Goal: Transaction & Acquisition: Purchase product/service

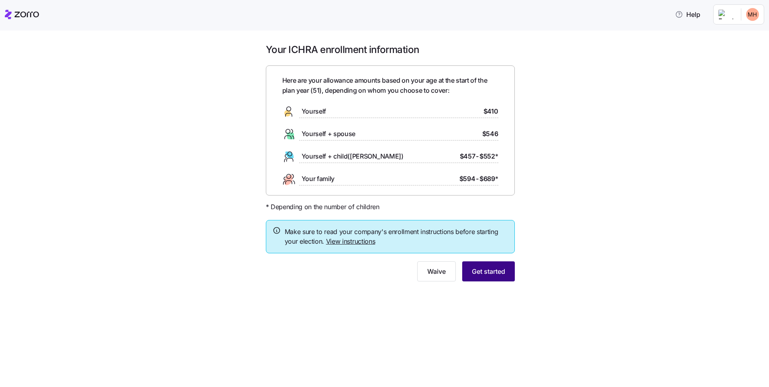
click at [490, 275] on span "Get started" at bounding box center [488, 272] width 33 height 10
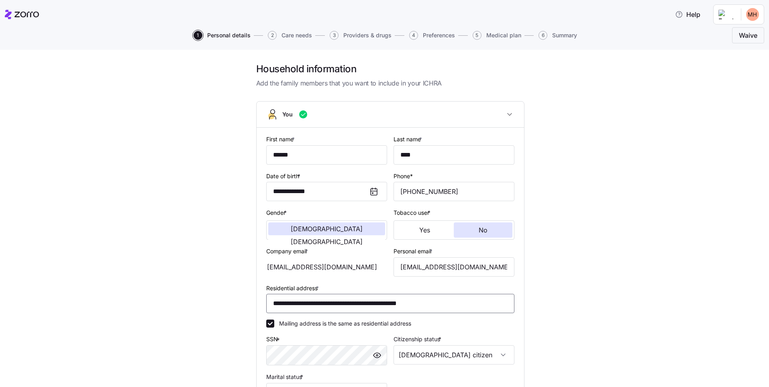
click at [331, 303] on input "**********" at bounding box center [390, 303] width 248 height 19
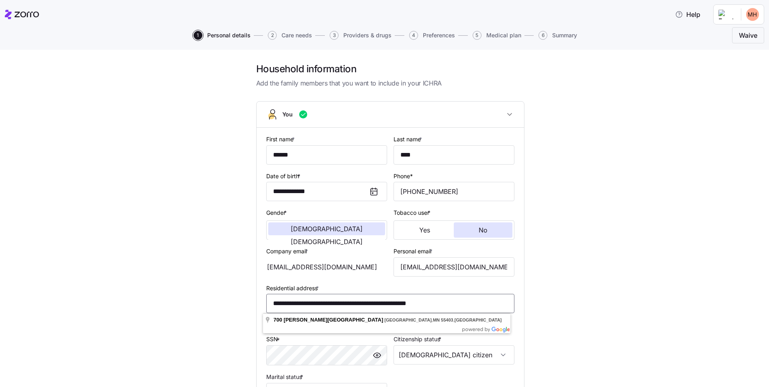
click at [333, 301] on input "**********" at bounding box center [390, 303] width 248 height 19
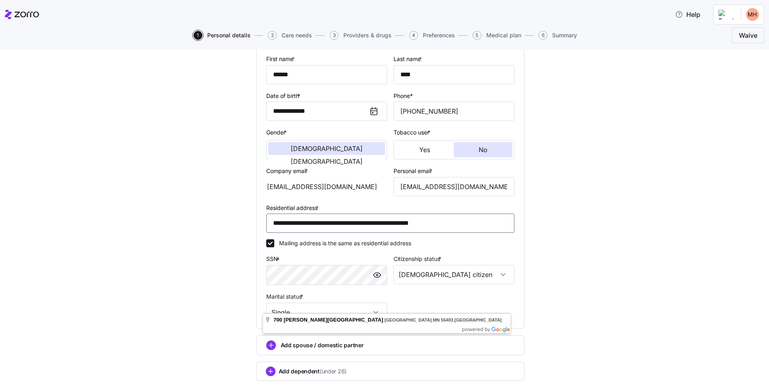
type input "**********"
click at [396, 244] on label "Mailing address is the same as residential address" at bounding box center [342, 243] width 137 height 8
click at [274, 244] on input "Mailing address is the same as residential address" at bounding box center [270, 243] width 8 height 8
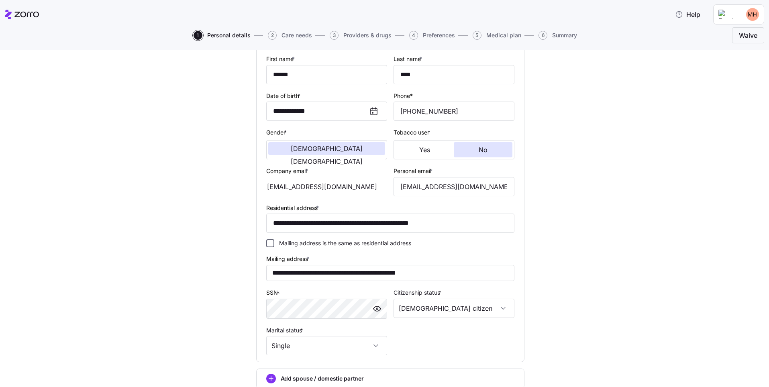
click at [268, 243] on input "Mailing address is the same as residential address" at bounding box center [270, 243] width 8 height 8
checkbox input "true"
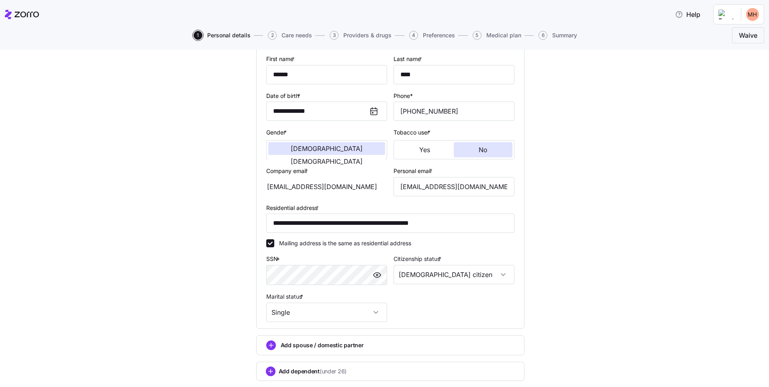
scroll to position [120, 0]
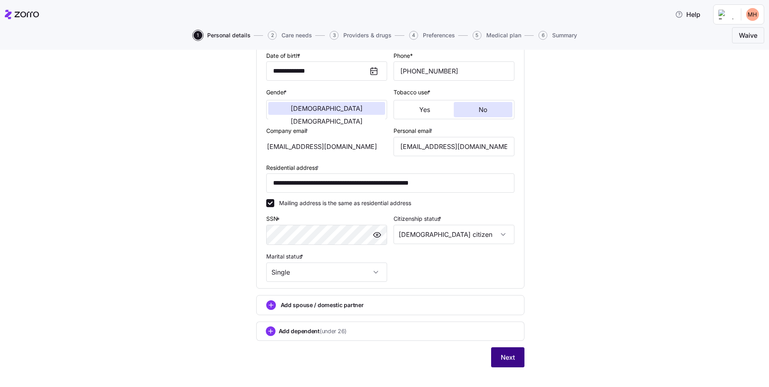
click at [502, 356] on span "Next" at bounding box center [508, 358] width 14 height 10
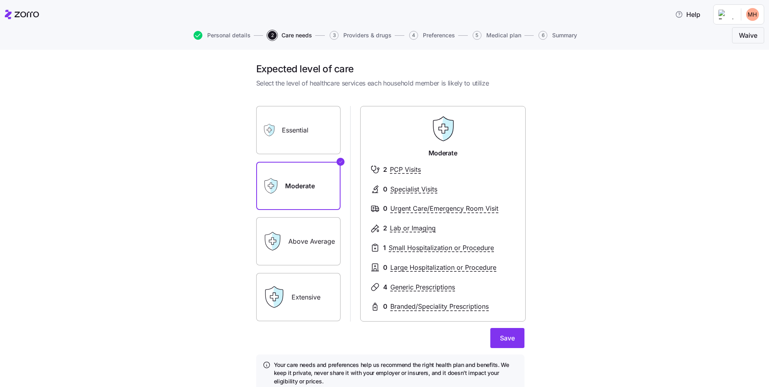
click at [317, 235] on label "Above Average" at bounding box center [298, 241] width 84 height 48
click at [0, 0] on input "Above Average" at bounding box center [0, 0] width 0 height 0
click at [304, 200] on label "Moderate" at bounding box center [298, 186] width 84 height 48
click at [0, 0] on input "Moderate" at bounding box center [0, 0] width 0 height 0
click at [305, 233] on label "Above Average" at bounding box center [298, 241] width 84 height 48
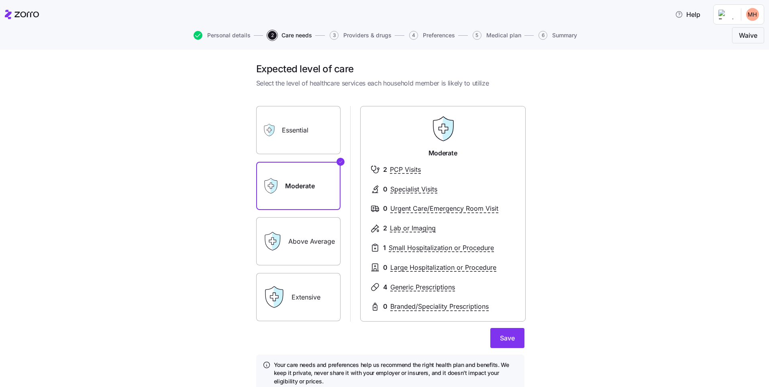
click at [0, 0] on input "Above Average" at bounding box center [0, 0] width 0 height 0
click at [292, 180] on label "Moderate" at bounding box center [298, 186] width 84 height 48
click at [0, 0] on input "Moderate" at bounding box center [0, 0] width 0 height 0
click at [296, 237] on label "Above Average" at bounding box center [298, 241] width 84 height 48
click at [0, 0] on input "Above Average" at bounding box center [0, 0] width 0 height 0
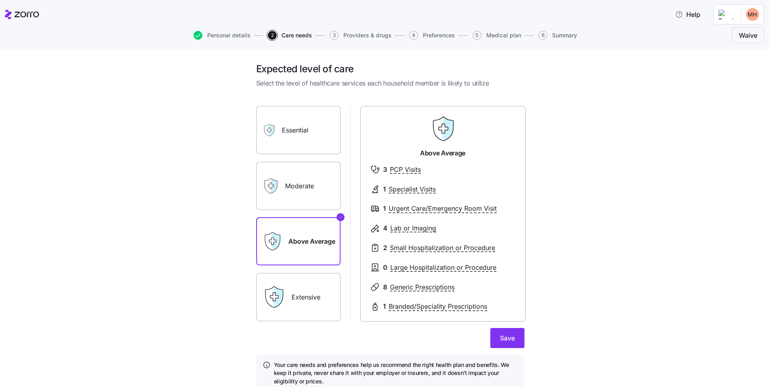
click at [298, 196] on label "Moderate" at bounding box center [298, 186] width 84 height 48
click at [0, 0] on input "Moderate" at bounding box center [0, 0] width 0 height 0
click at [307, 230] on label "Above Average" at bounding box center [298, 241] width 84 height 48
click at [0, 0] on input "Above Average" at bounding box center [0, 0] width 0 height 0
click at [503, 340] on span "Save" at bounding box center [507, 338] width 15 height 10
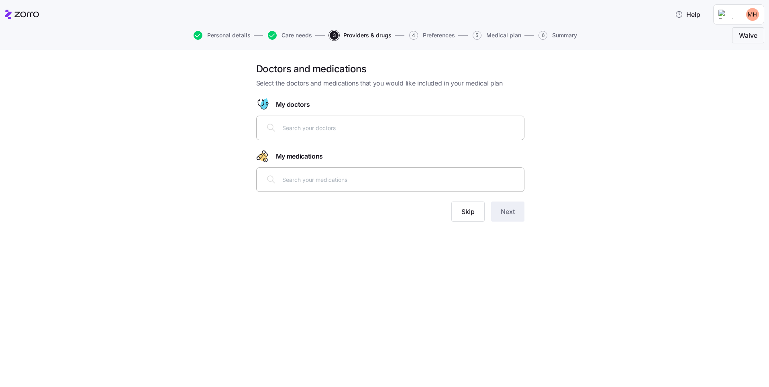
click at [270, 127] on icon at bounding box center [271, 128] width 10 height 10
click at [356, 131] on input "text" at bounding box center [400, 127] width 237 height 9
click at [272, 126] on icon at bounding box center [271, 128] width 10 height 10
drag, startPoint x: 264, startPoint y: 126, endPoint x: 263, endPoint y: 114, distance: 11.7
click at [263, 123] on div at bounding box center [390, 127] width 258 height 19
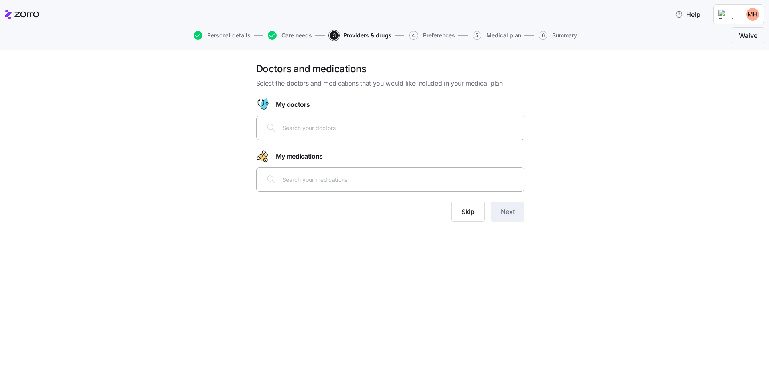
click at [262, 100] on icon "Doctor figure" at bounding box center [262, 100] width 0 height 1
drag, startPoint x: 283, startPoint y: 103, endPoint x: 286, endPoint y: 116, distance: 14.0
click at [284, 103] on span "My doctors" at bounding box center [293, 105] width 34 height 10
click at [465, 212] on span "Skip" at bounding box center [467, 212] width 13 height 10
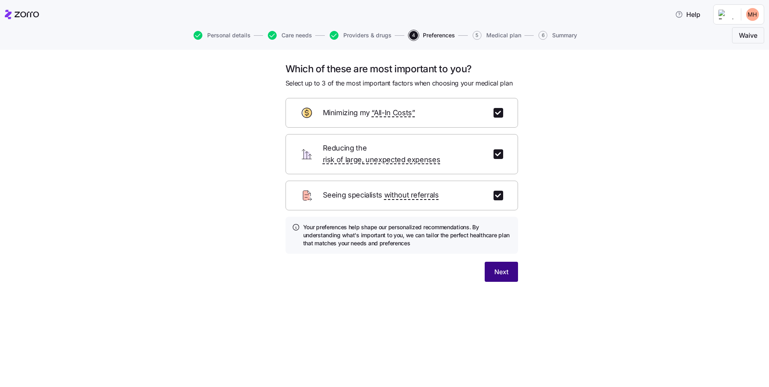
click at [502, 267] on span "Next" at bounding box center [501, 272] width 14 height 10
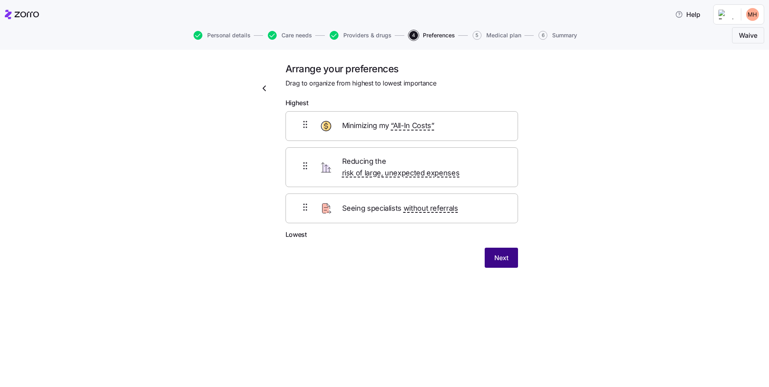
click at [502, 253] on span "Next" at bounding box center [501, 258] width 14 height 10
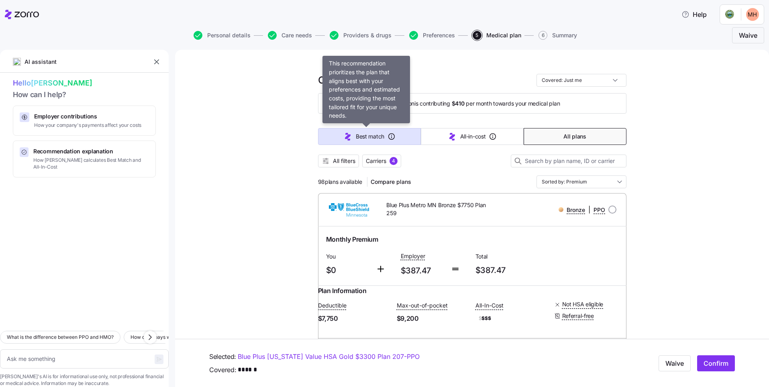
click at [371, 133] on span "Best match" at bounding box center [370, 137] width 29 height 8
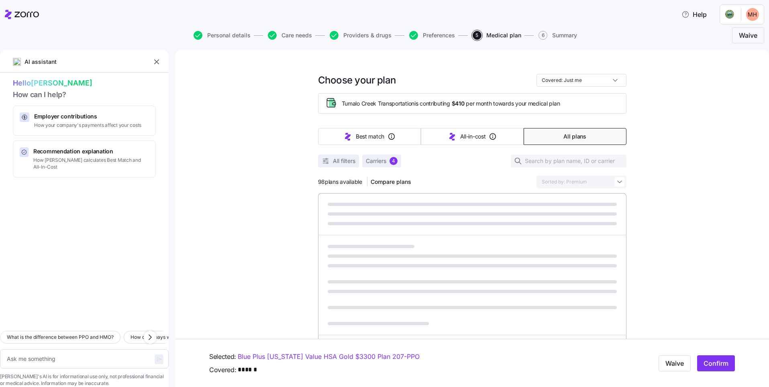
type textarea "x"
type input "Sorted by: Best match"
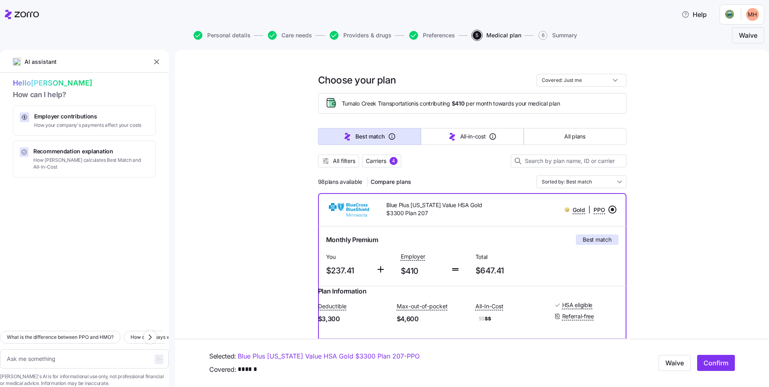
scroll to position [80, 0]
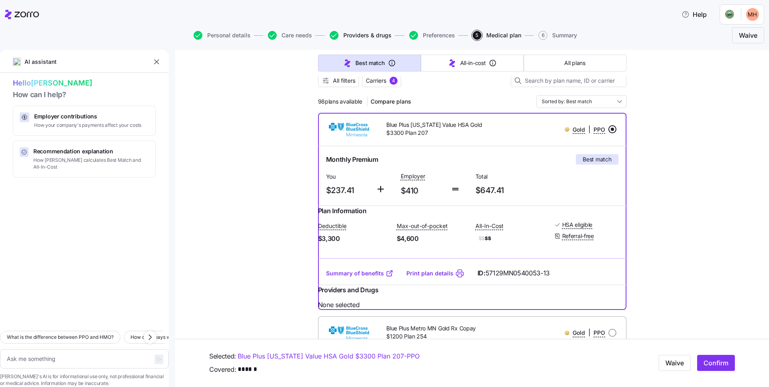
click at [364, 35] on span "Providers & drugs" at bounding box center [367, 36] width 48 height 6
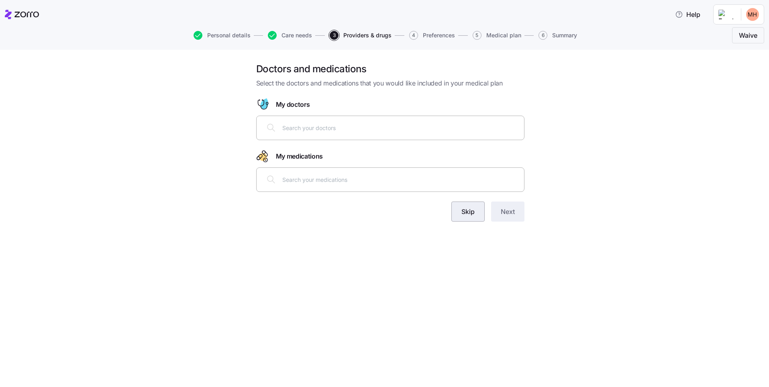
click at [470, 217] on button "Skip" at bounding box center [467, 212] width 33 height 20
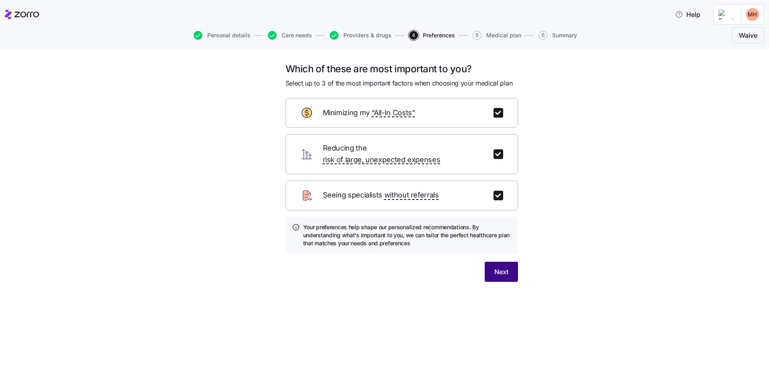
click at [506, 267] on span "Next" at bounding box center [501, 272] width 14 height 10
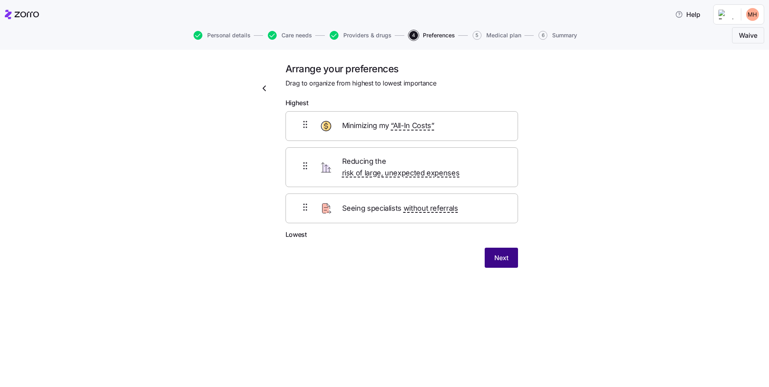
click at [501, 253] on span "Next" at bounding box center [501, 258] width 14 height 10
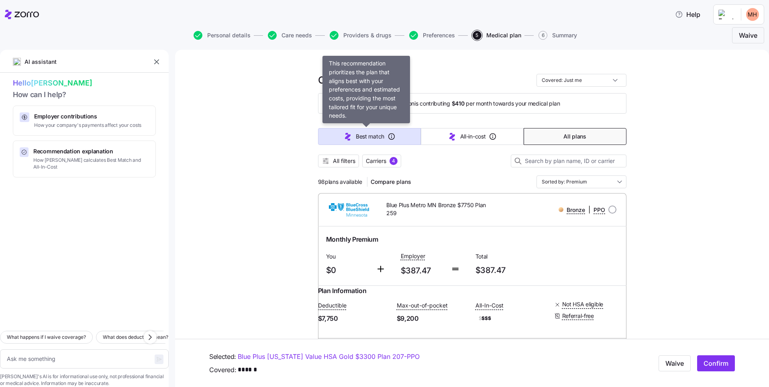
click at [369, 135] on span "Best match" at bounding box center [370, 137] width 29 height 8
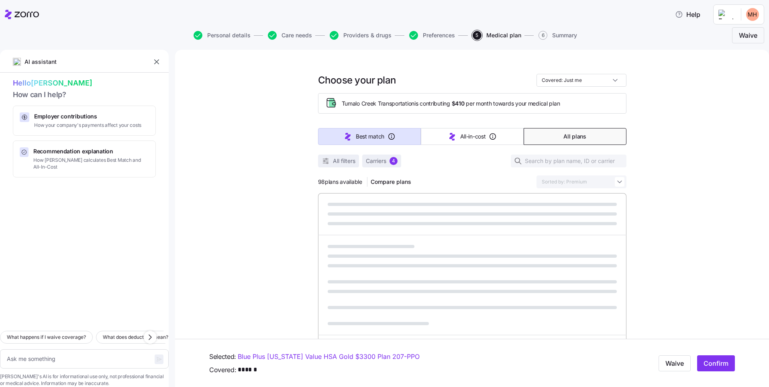
type textarea "x"
type input "Sorted by: Best match"
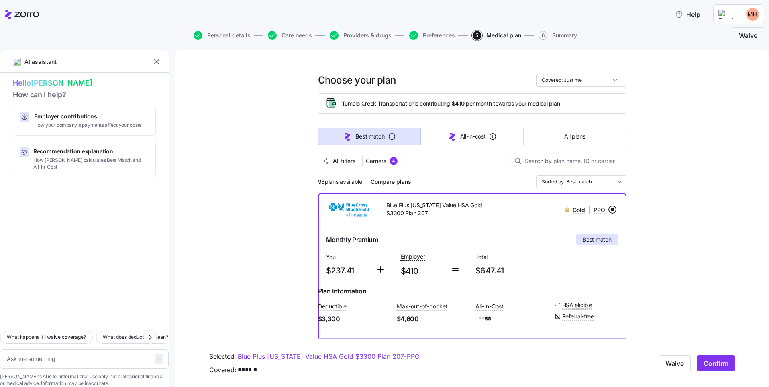
scroll to position [132, 0]
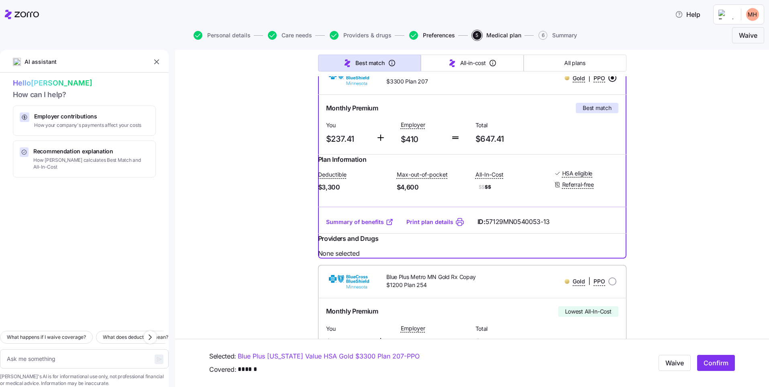
click at [449, 35] on span "Preferences" at bounding box center [439, 36] width 32 height 6
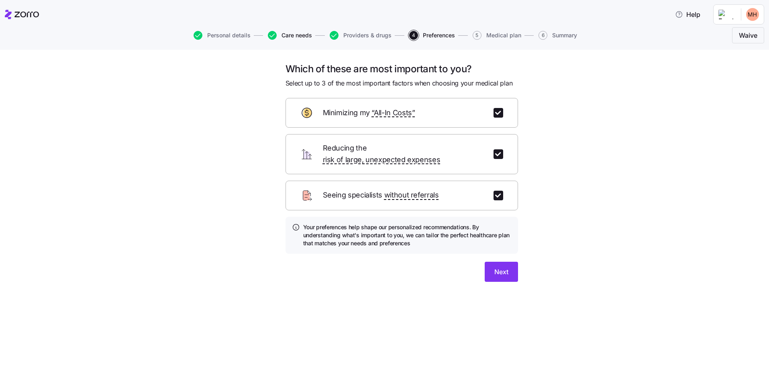
click at [287, 35] on span "Care needs" at bounding box center [297, 36] width 31 height 6
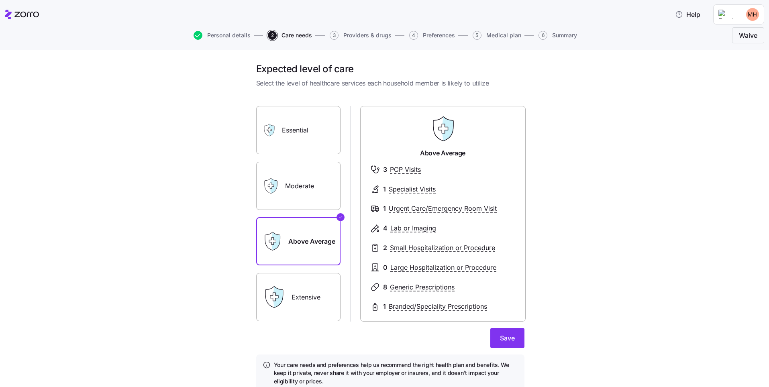
click at [318, 184] on label "Moderate" at bounding box center [298, 186] width 84 height 48
click at [0, 0] on input "Moderate" at bounding box center [0, 0] width 0 height 0
click at [308, 237] on label "Above Average" at bounding box center [298, 241] width 84 height 48
click at [0, 0] on input "Above Average" at bounding box center [0, 0] width 0 height 0
click at [502, 335] on span "Save" at bounding box center [507, 338] width 15 height 10
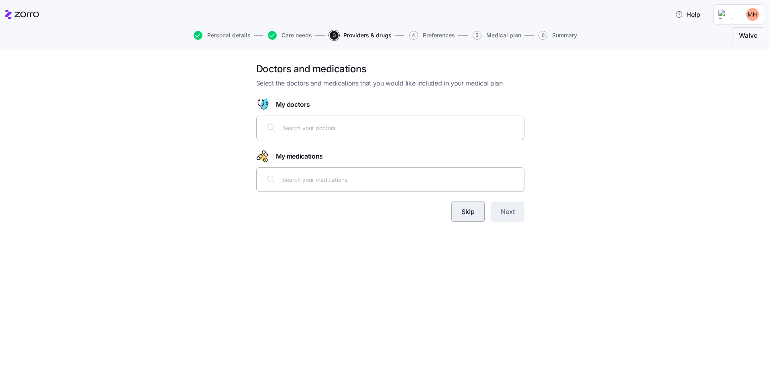
click at [472, 211] on span "Skip" at bounding box center [467, 212] width 13 height 10
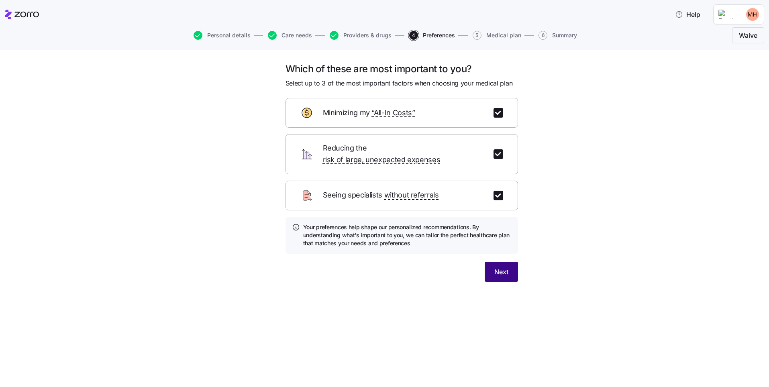
click at [497, 267] on span "Next" at bounding box center [501, 272] width 14 height 10
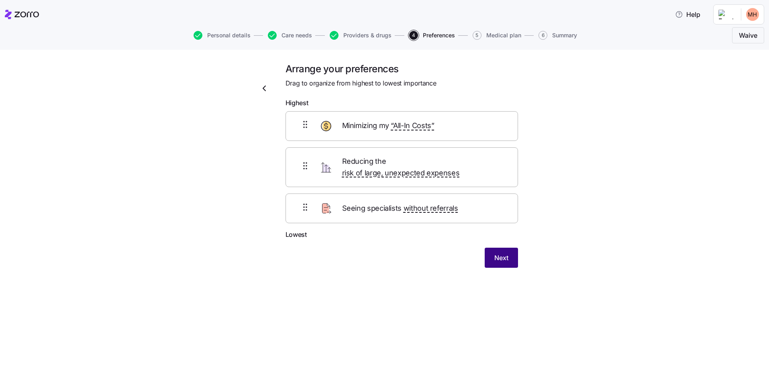
click at [503, 253] on span "Next" at bounding box center [501, 258] width 14 height 10
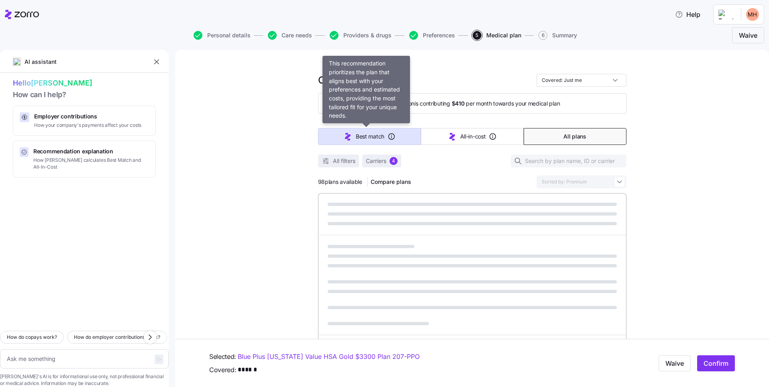
click at [364, 133] on span "Best match" at bounding box center [370, 137] width 29 height 8
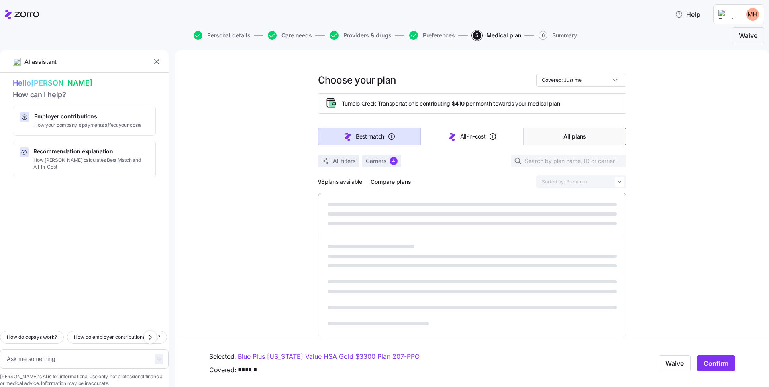
type textarea "x"
type input "Sorted by: Best match"
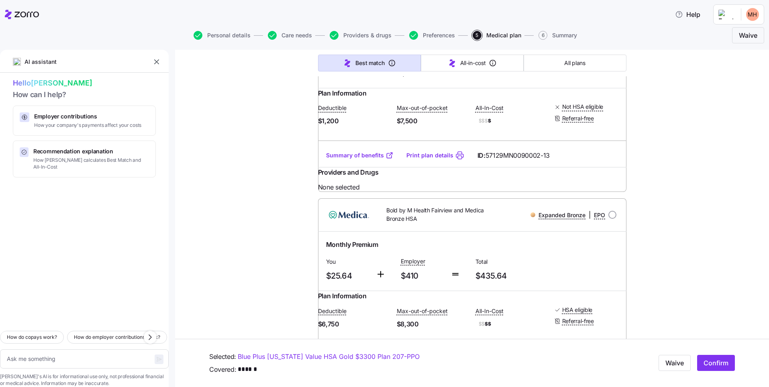
scroll to position [241, 0]
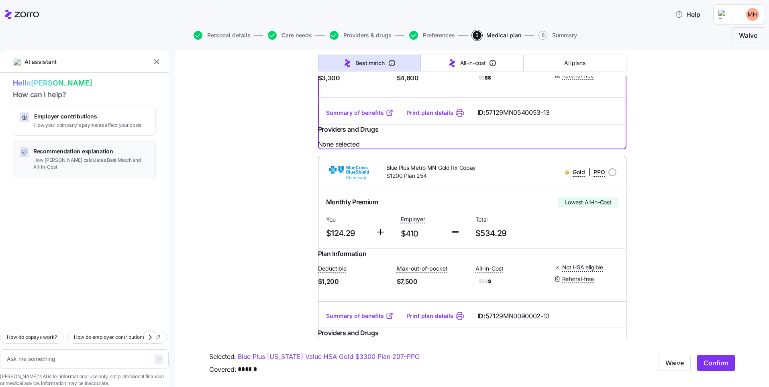
click at [65, 155] on span "Recommendation explanation" at bounding box center [91, 151] width 116 height 8
type textarea "x"
type textarea "Can you explain how [PERSON_NAME] calculates the Best Match and Lowest All-In-C…"
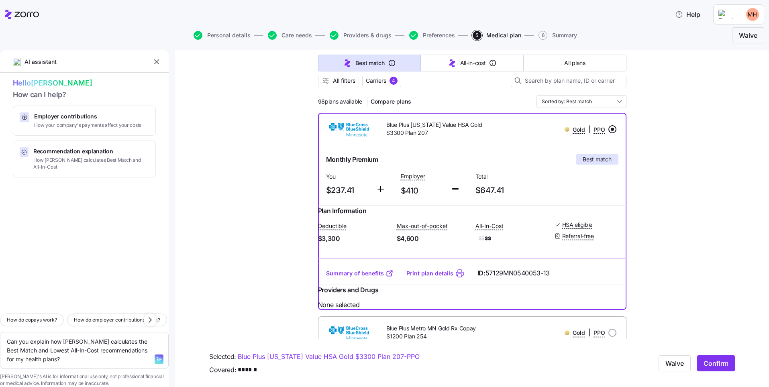
scroll to position [0, 0]
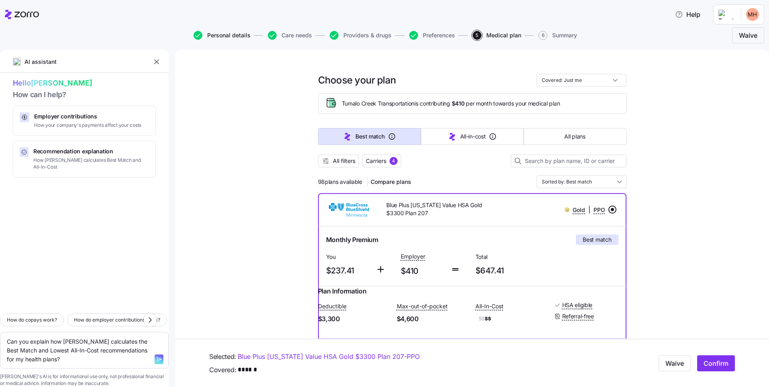
click at [239, 37] on span "Personal details" at bounding box center [228, 36] width 43 height 6
type textarea "x"
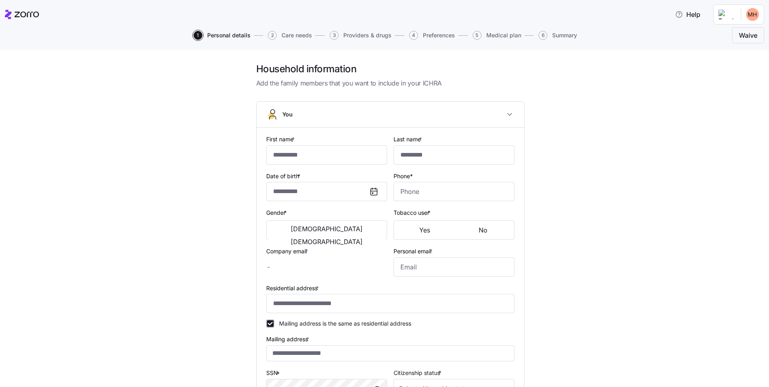
type input "******"
type input "****"
type input "[EMAIL_ADDRESS][DOMAIN_NAME]"
type input "**********"
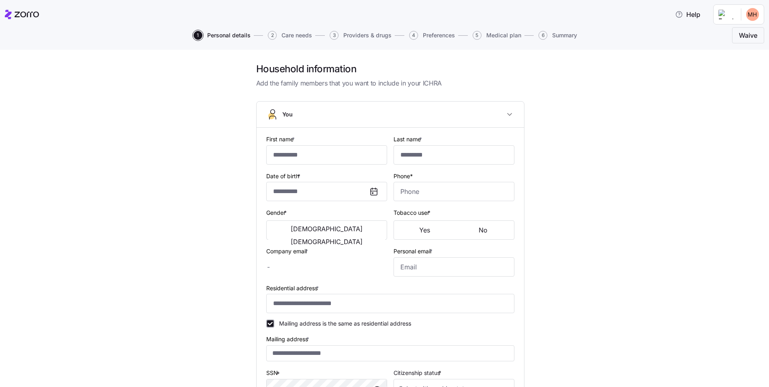
checkbox input "true"
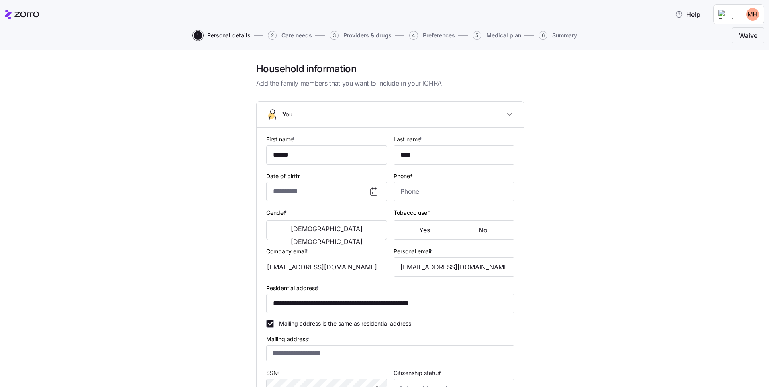
type input "**********"
type input "[PHONE_NUMBER]"
type input "[DEMOGRAPHIC_DATA] citizen"
type input "Single"
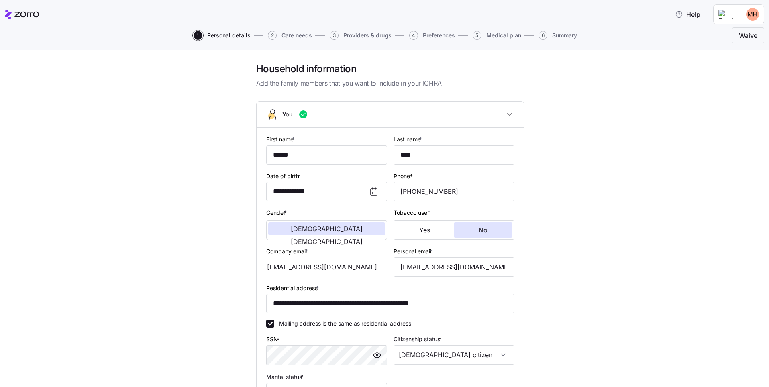
scroll to position [120, 0]
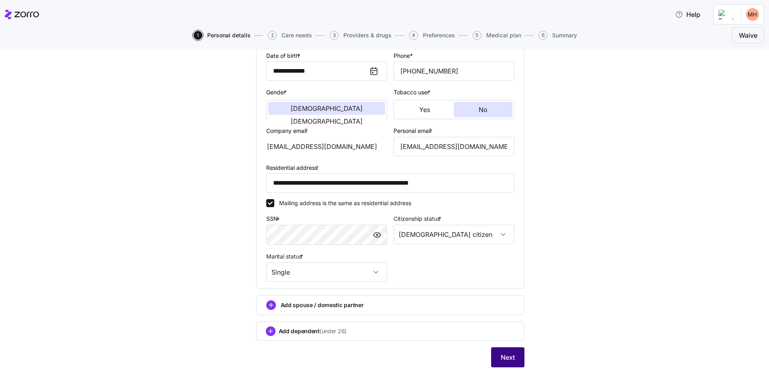
click at [501, 361] on span "Next" at bounding box center [508, 358] width 14 height 10
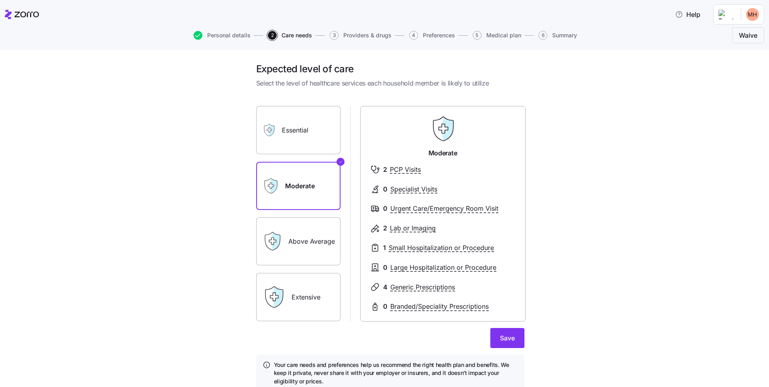
click at [298, 137] on label "Essential" at bounding box center [298, 130] width 84 height 48
click at [0, 0] on input "Essential" at bounding box center [0, 0] width 0 height 0
click at [291, 198] on label "Moderate" at bounding box center [298, 186] width 84 height 48
click at [0, 0] on input "Moderate" at bounding box center [0, 0] width 0 height 0
click at [320, 238] on label "Above Average" at bounding box center [298, 241] width 84 height 48
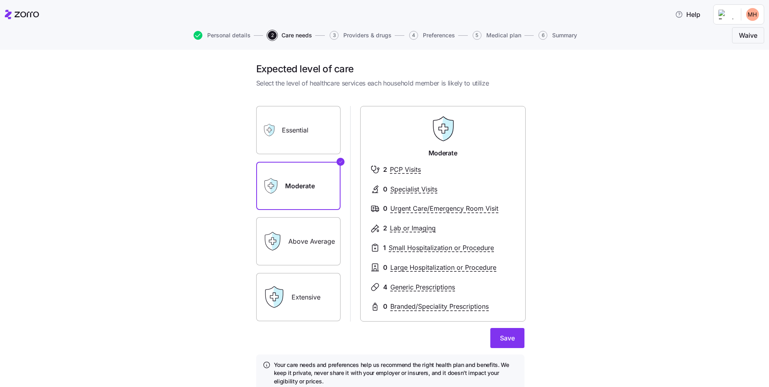
click at [0, 0] on input "Above Average" at bounding box center [0, 0] width 0 height 0
click at [329, 293] on label "Extensive" at bounding box center [298, 297] width 84 height 48
click at [0, 0] on input "Extensive" at bounding box center [0, 0] width 0 height 0
click at [306, 251] on label "Above Average" at bounding box center [298, 241] width 84 height 48
click at [0, 0] on input "Above Average" at bounding box center [0, 0] width 0 height 0
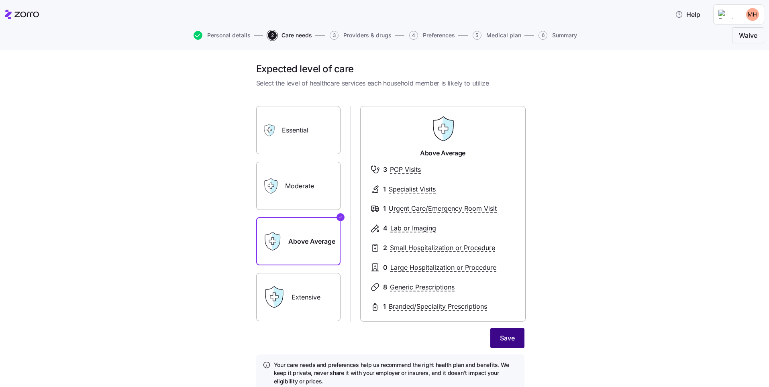
click at [510, 338] on span "Save" at bounding box center [507, 338] width 15 height 10
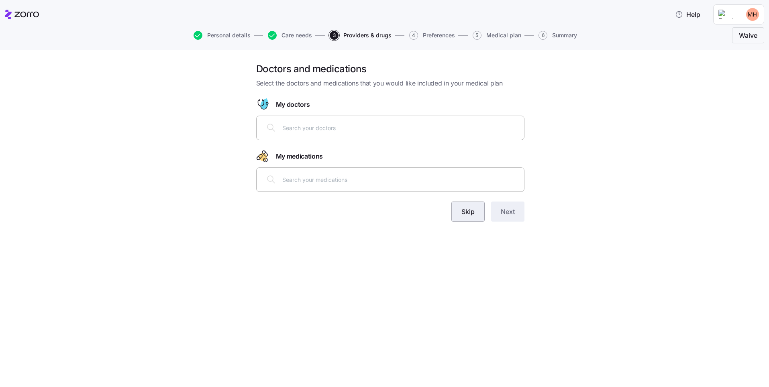
click at [471, 211] on span "Skip" at bounding box center [467, 212] width 13 height 10
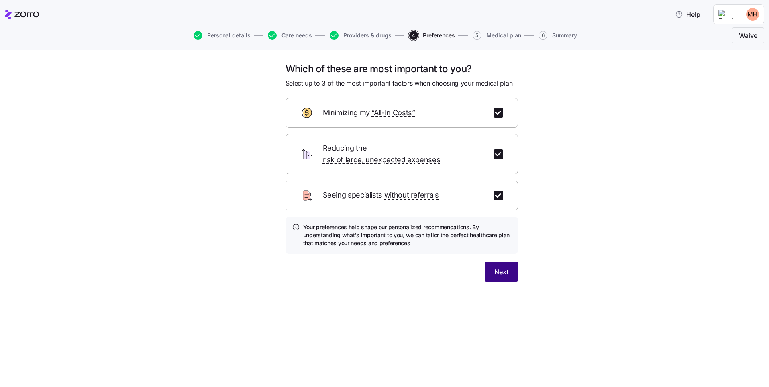
click at [508, 267] on span "Next" at bounding box center [501, 272] width 14 height 10
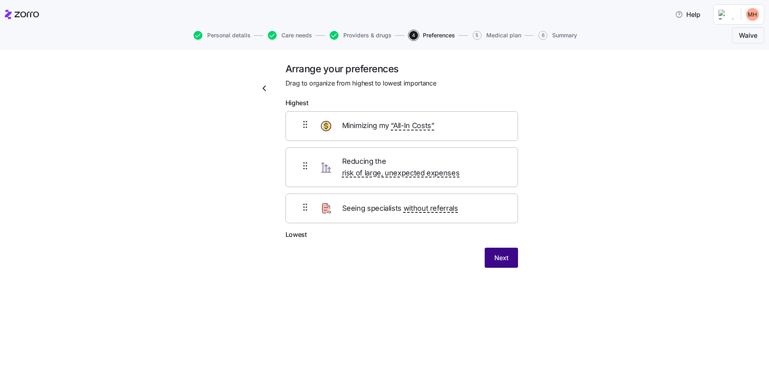
click at [504, 253] on span "Next" at bounding box center [501, 258] width 14 height 10
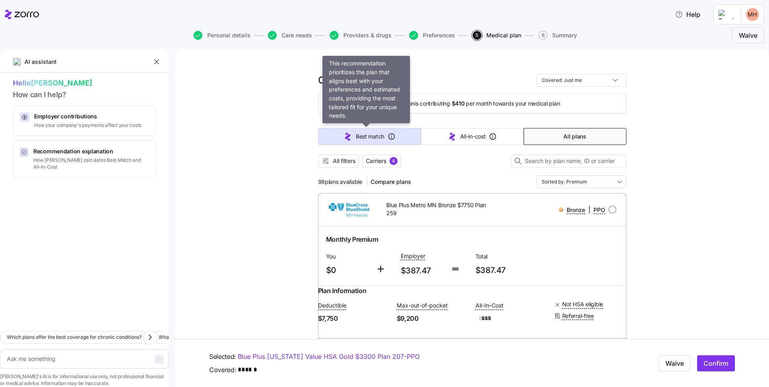
click at [365, 133] on span "Best match" at bounding box center [370, 137] width 29 height 8
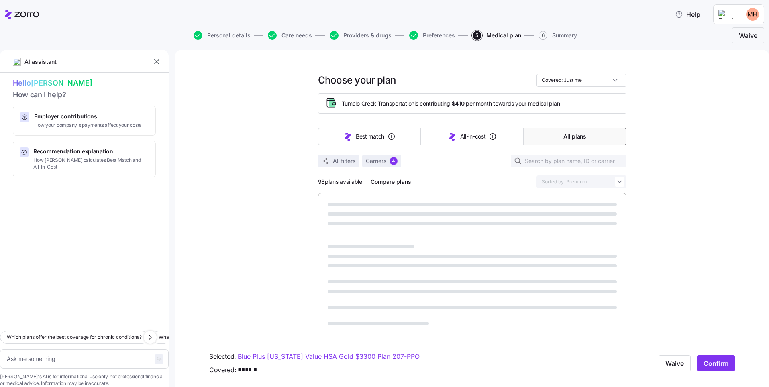
type textarea "x"
type input "Sorted by: Best match"
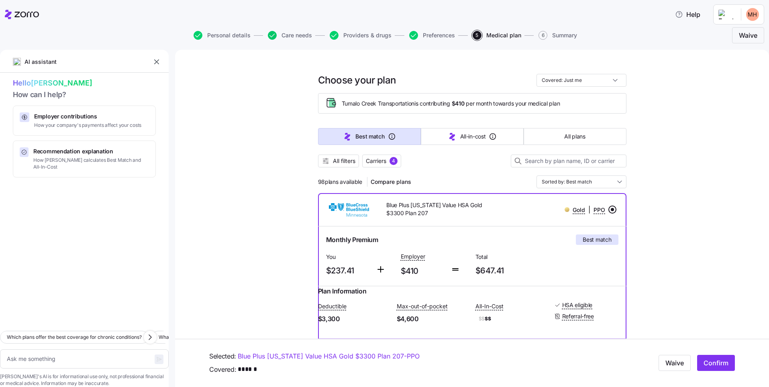
click at [274, 36] on icon "button" at bounding box center [272, 35] width 9 height 9
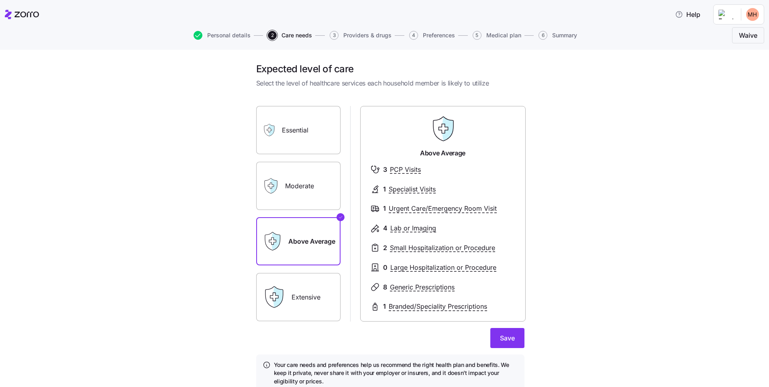
click at [303, 300] on label "Extensive" at bounding box center [298, 297] width 84 height 48
click at [0, 0] on input "Extensive" at bounding box center [0, 0] width 0 height 0
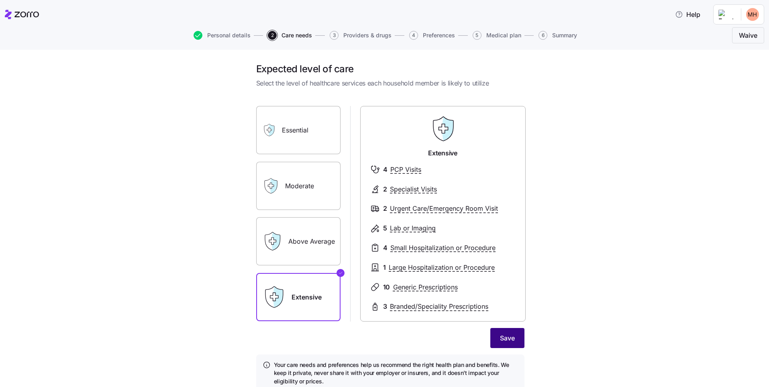
click at [494, 341] on button "Save" at bounding box center [507, 338] width 34 height 20
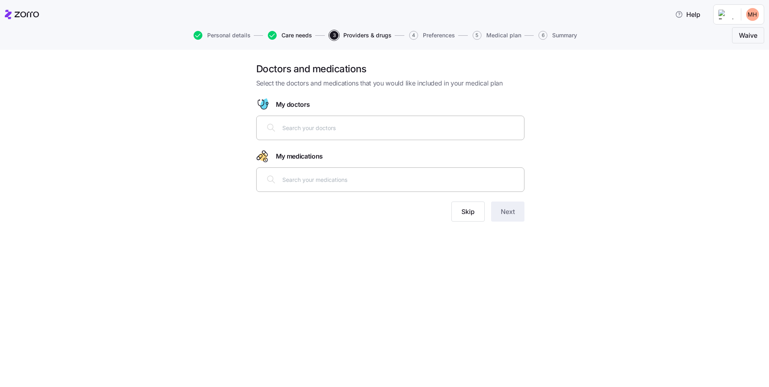
click at [287, 33] on span "Care needs" at bounding box center [297, 36] width 31 height 6
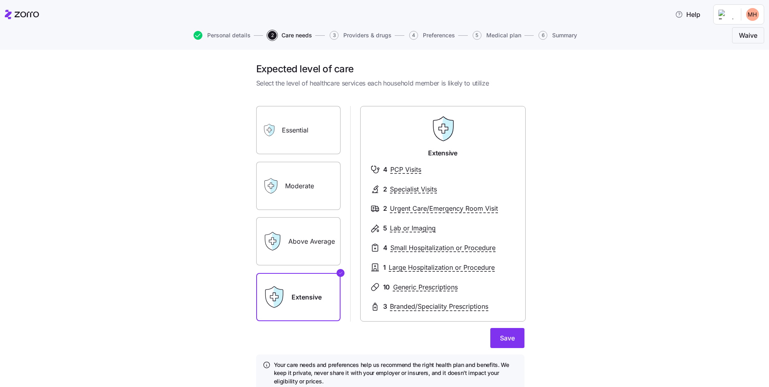
click at [311, 237] on label "Above Average" at bounding box center [298, 241] width 84 height 48
click at [0, 0] on input "Above Average" at bounding box center [0, 0] width 0 height 0
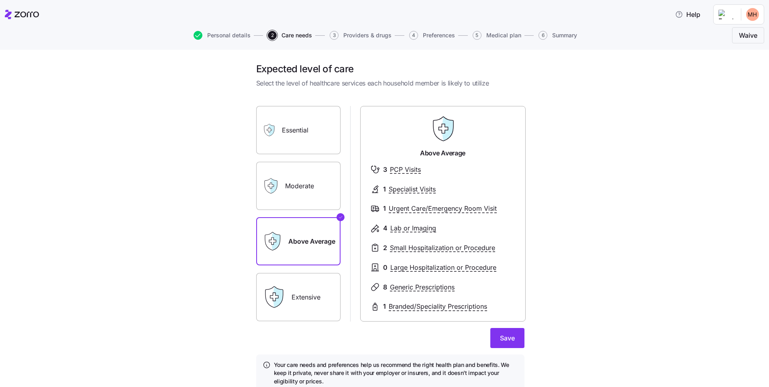
click at [305, 290] on label "Extensive" at bounding box center [298, 297] width 84 height 48
click at [0, 0] on input "Extensive" at bounding box center [0, 0] width 0 height 0
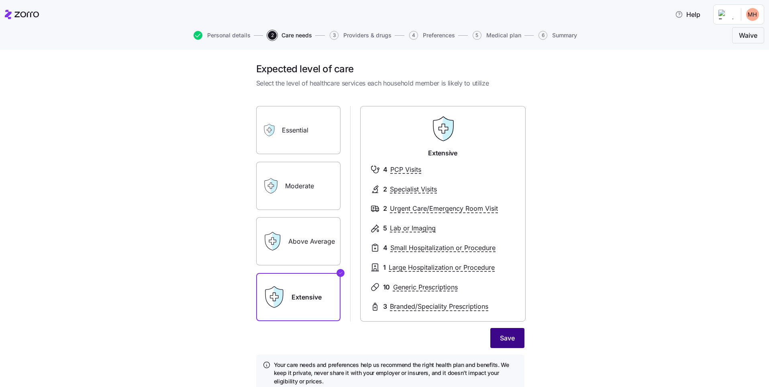
click at [500, 343] on span "Save" at bounding box center [507, 338] width 15 height 10
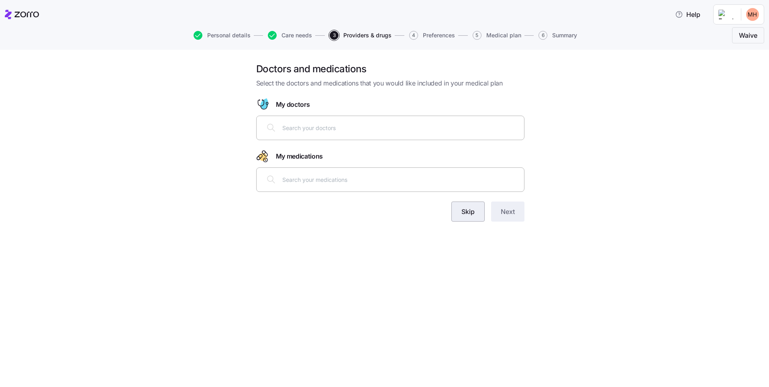
click at [467, 217] on button "Skip" at bounding box center [467, 212] width 33 height 20
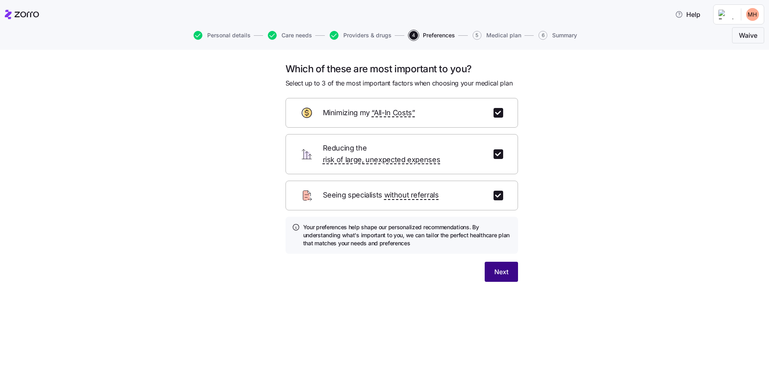
click at [502, 262] on button "Next" at bounding box center [501, 272] width 33 height 20
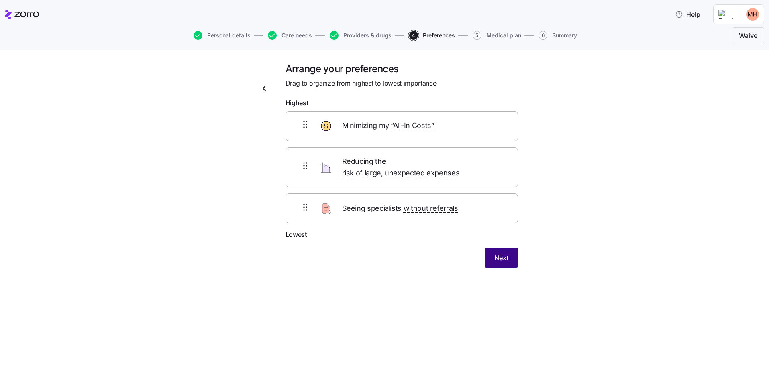
click at [502, 253] on span "Next" at bounding box center [501, 258] width 14 height 10
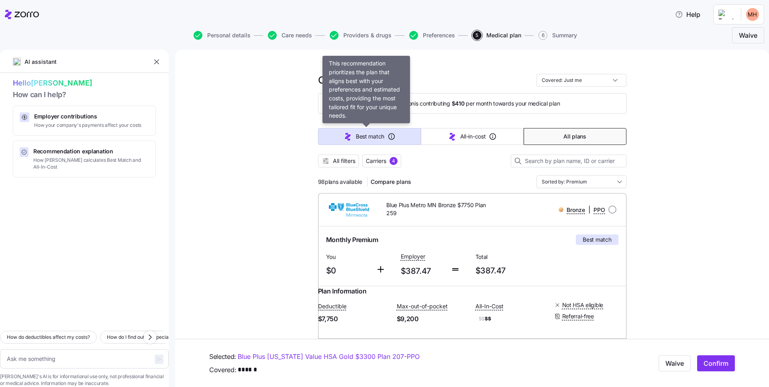
click at [361, 136] on span "Best match" at bounding box center [370, 137] width 29 height 8
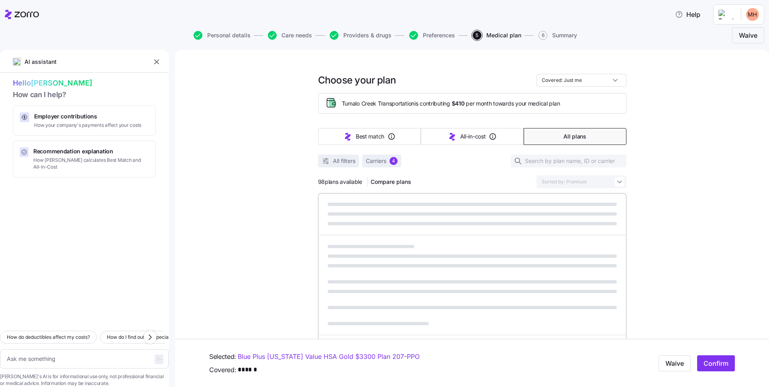
type textarea "x"
type input "Sorted by: Best match"
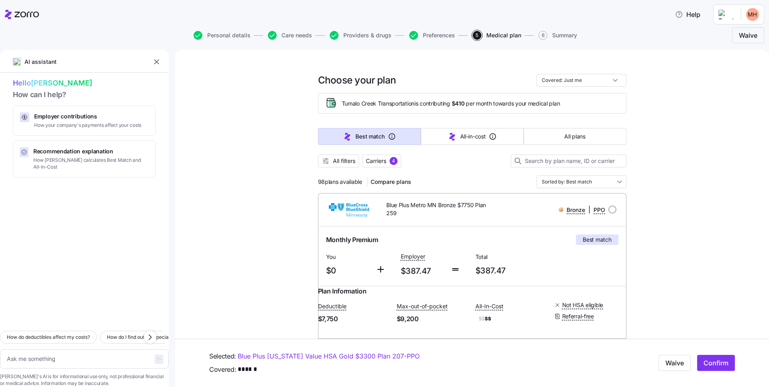
scroll to position [120, 0]
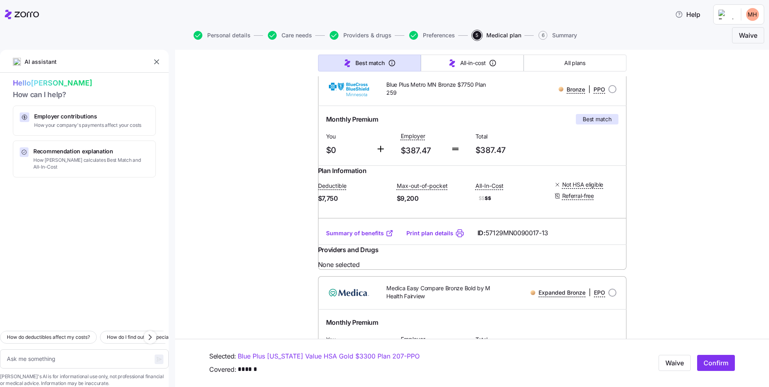
click at [369, 237] on link "Summary of benefits" at bounding box center [359, 233] width 67 height 8
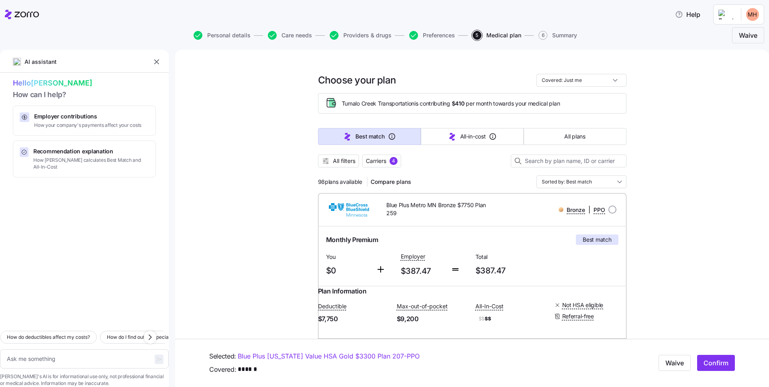
scroll to position [40, 0]
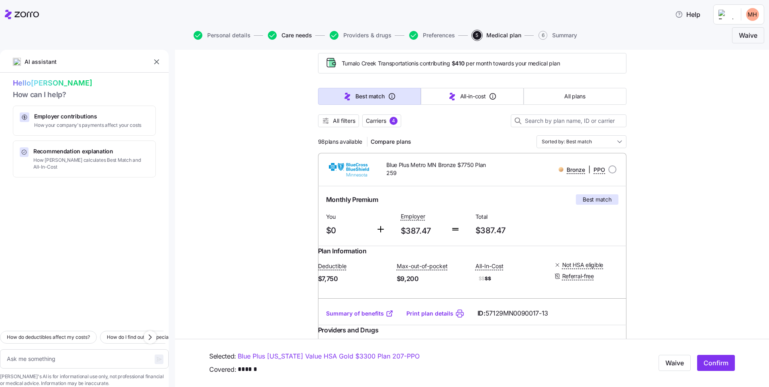
click at [296, 36] on span "Care needs" at bounding box center [297, 36] width 31 height 6
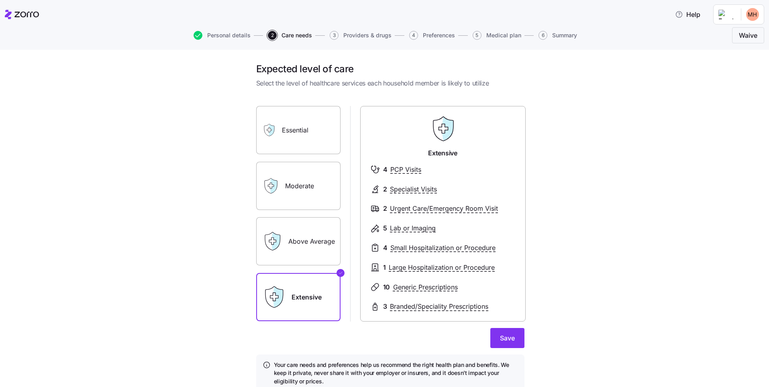
click at [312, 231] on label "Above Average" at bounding box center [298, 241] width 84 height 48
click at [0, 0] on input "Above Average" at bounding box center [0, 0] width 0 height 0
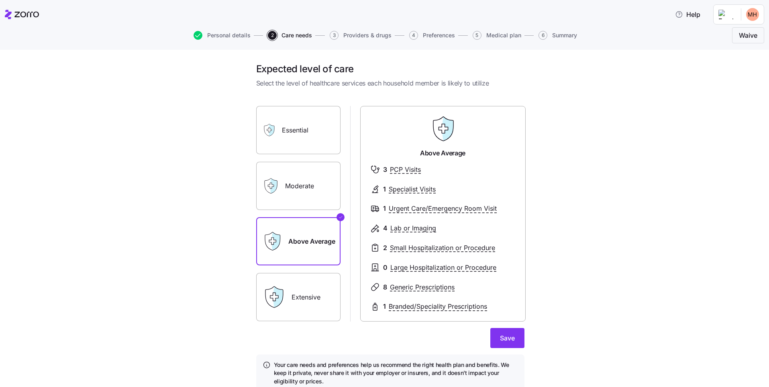
click at [324, 296] on label "Extensive" at bounding box center [298, 297] width 84 height 48
click at [0, 0] on input "Extensive" at bounding box center [0, 0] width 0 height 0
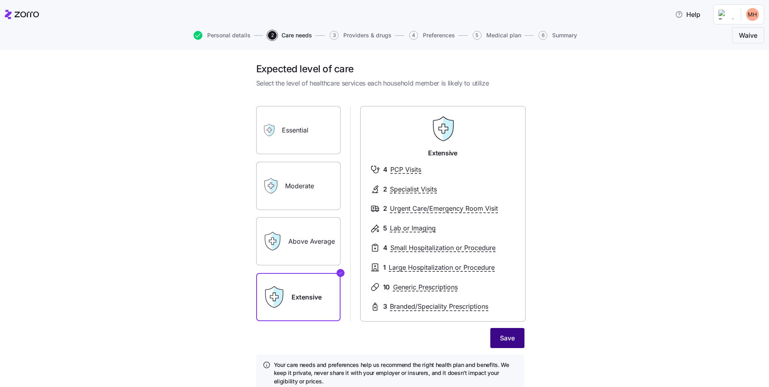
click at [511, 337] on span "Save" at bounding box center [507, 338] width 15 height 10
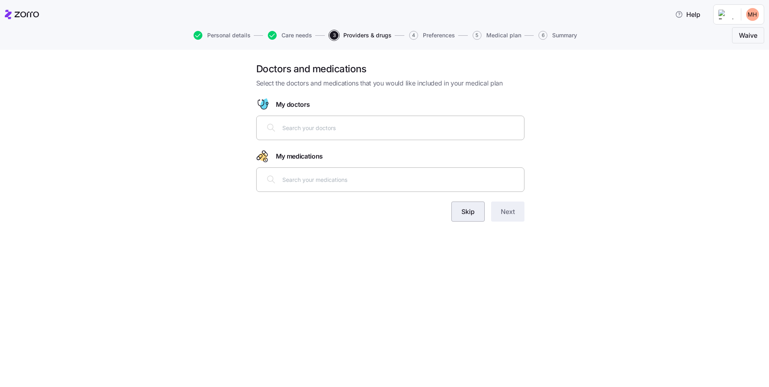
drag, startPoint x: 473, startPoint y: 214, endPoint x: 469, endPoint y: 221, distance: 7.9
click at [472, 214] on span "Skip" at bounding box center [467, 212] width 13 height 10
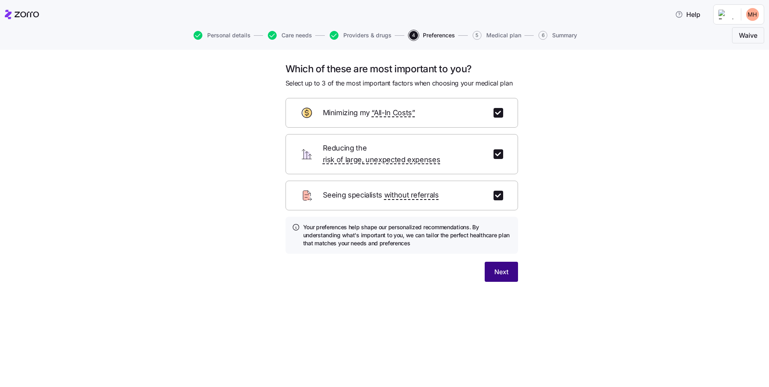
click at [498, 267] on span "Next" at bounding box center [501, 272] width 14 height 10
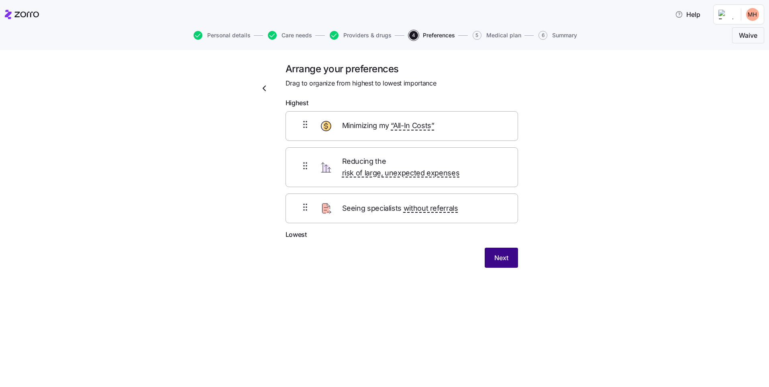
click at [495, 253] on span "Next" at bounding box center [501, 258] width 14 height 10
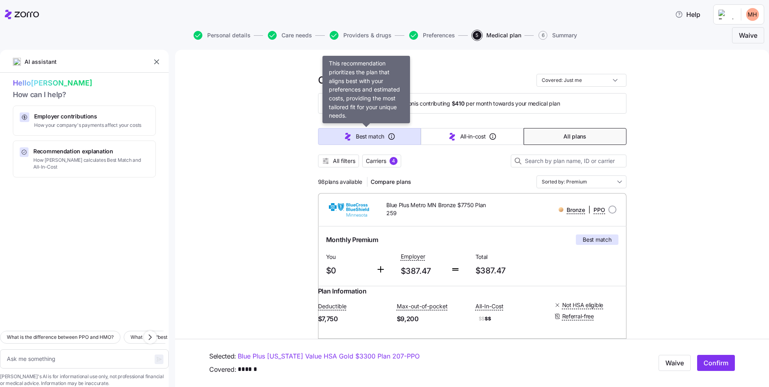
click at [367, 138] on span "Best match" at bounding box center [370, 137] width 29 height 8
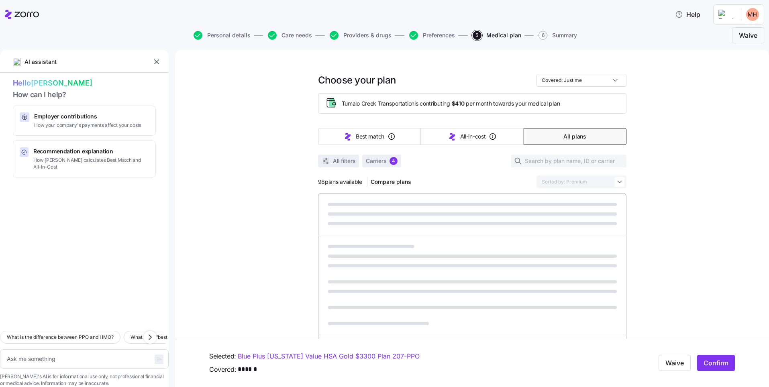
type textarea "x"
type input "Sorted by: Best match"
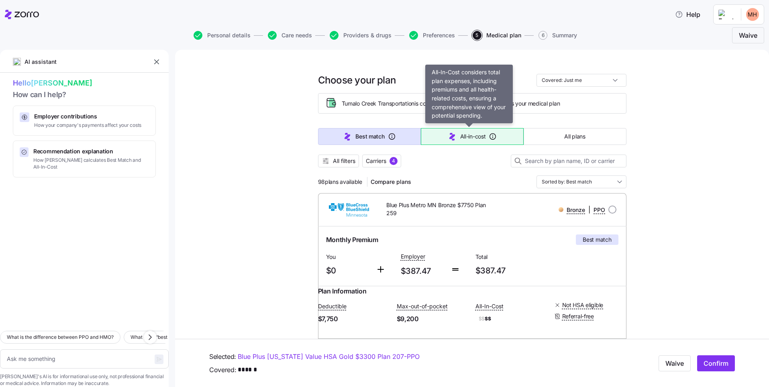
click at [466, 139] on span "All-in-cost" at bounding box center [473, 137] width 26 height 8
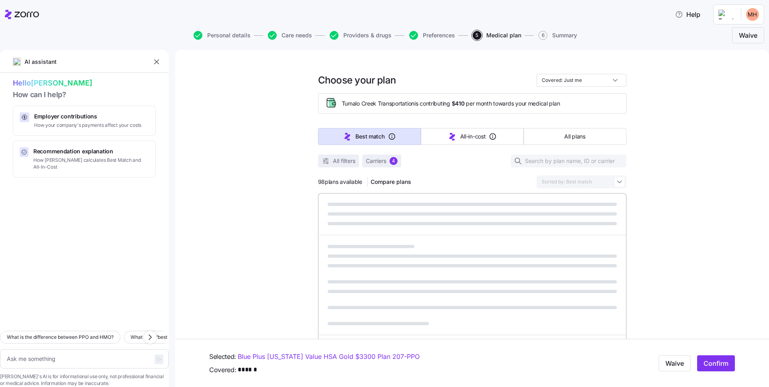
type textarea "x"
type input "Sorted by: All-in-cost"
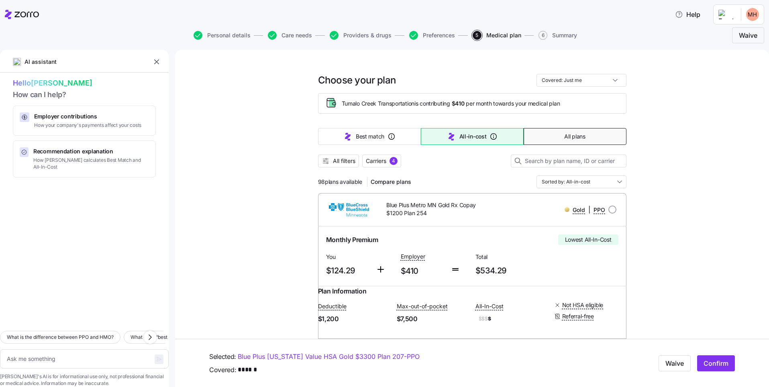
click at [561, 131] on button "All plans" at bounding box center [575, 136] width 103 height 17
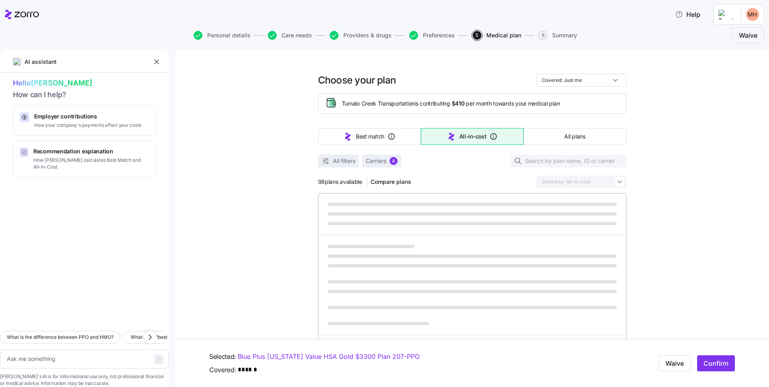
type textarea "x"
type input "Sorted by: Premium"
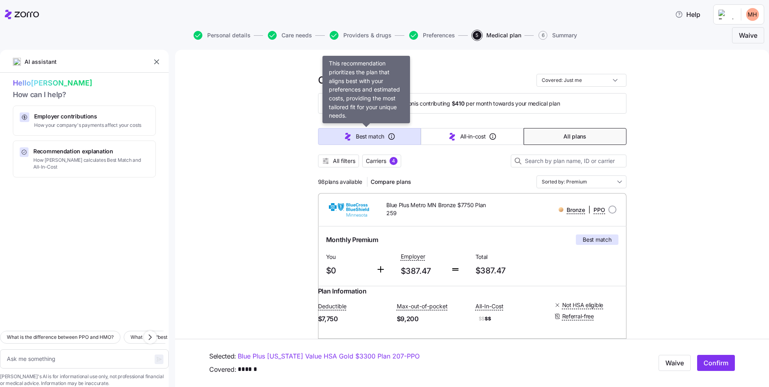
click at [374, 138] on span "Best match" at bounding box center [370, 137] width 29 height 8
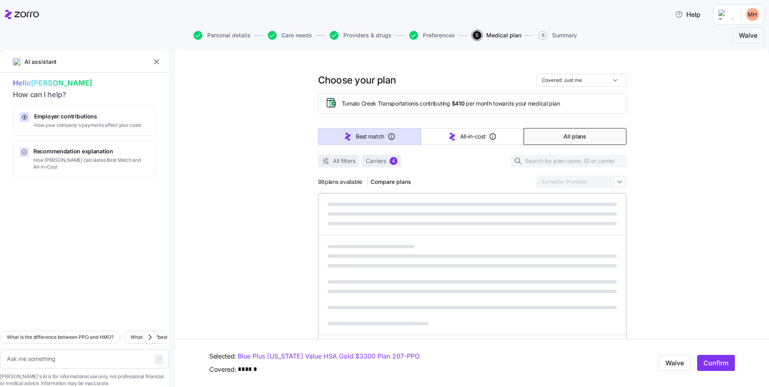
type textarea "x"
type input "Sorted by: Best match"
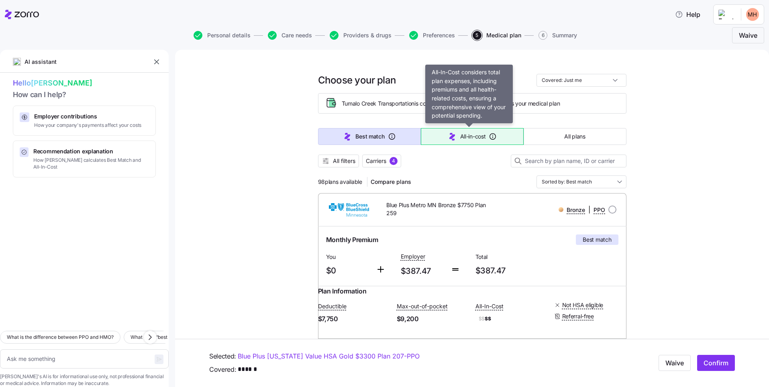
click at [442, 141] on button "All-in-cost" at bounding box center [472, 136] width 103 height 17
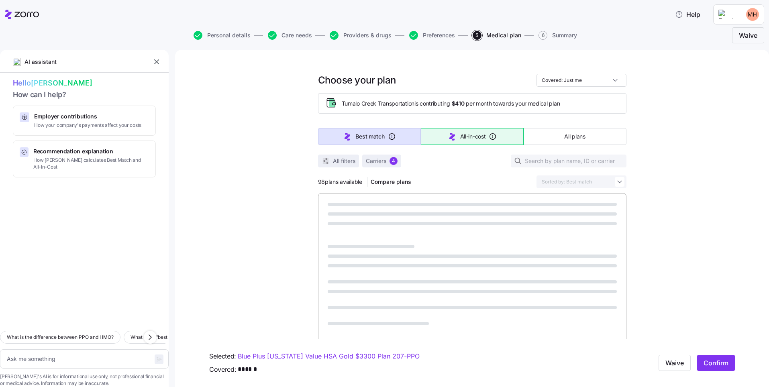
type textarea "x"
type input "Sorted by: All-in-cost"
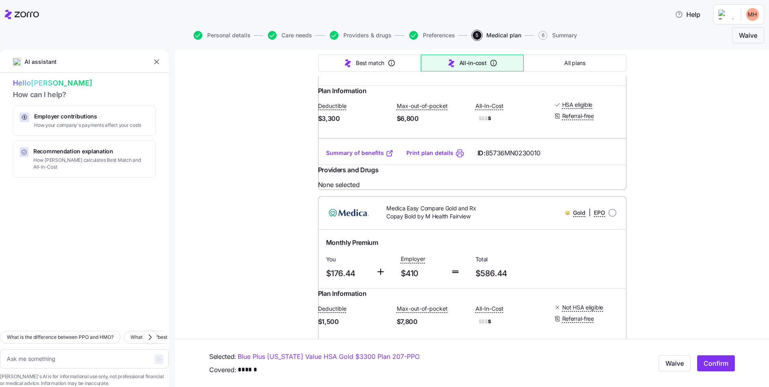
scroll to position [562, 0]
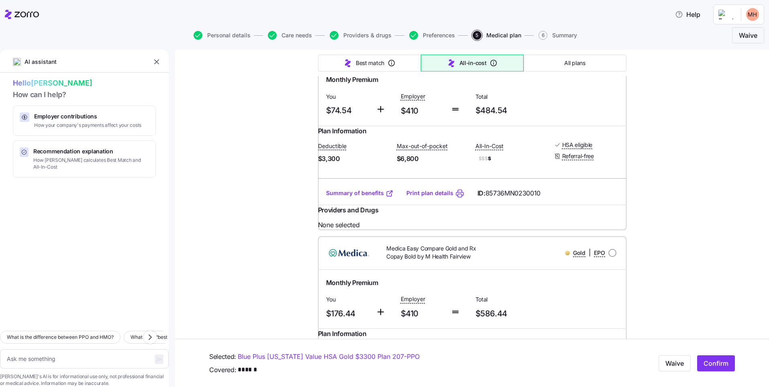
click at [697, 224] on div "Choose your plan Covered: Just me Tumalo Creek Transportation is contributing $…" at bounding box center [472, 108] width 594 height 1241
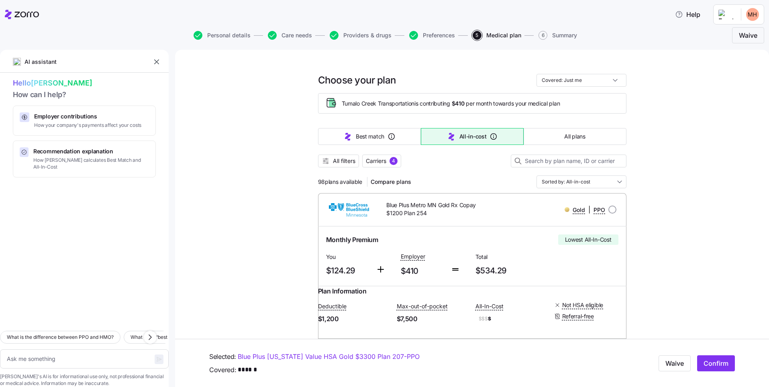
scroll to position [80, 0]
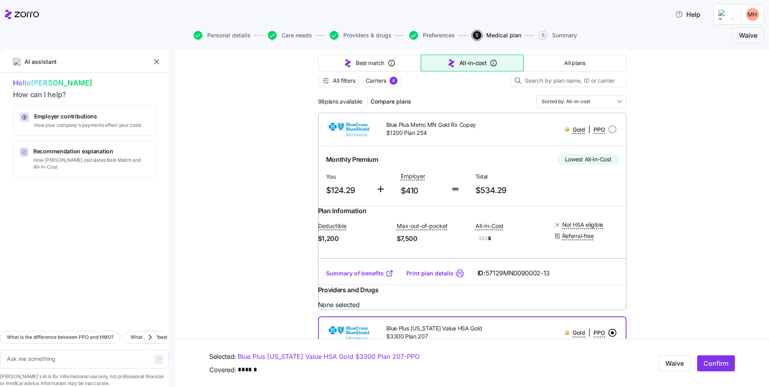
click at [415, 278] on link "Print plan details" at bounding box center [429, 273] width 47 height 8
type textarea "x"
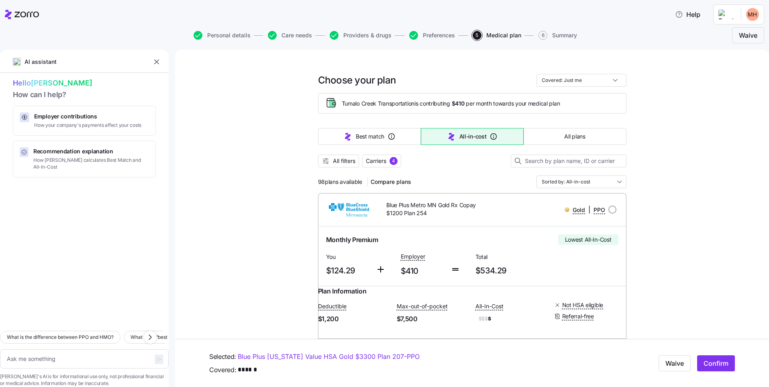
click at [610, 209] on input "radio" at bounding box center [612, 210] width 8 height 8
radio input "true"
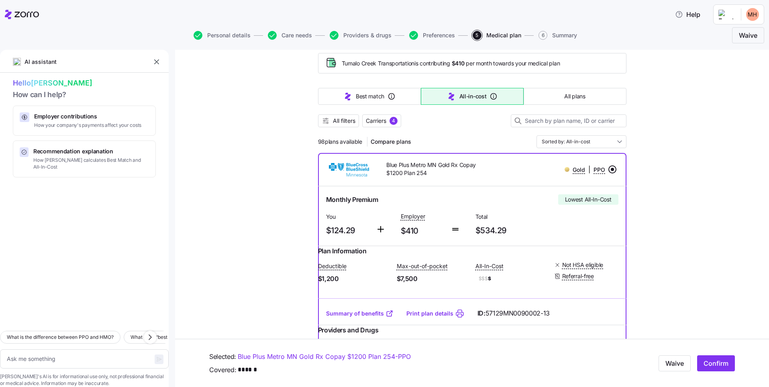
scroll to position [80, 0]
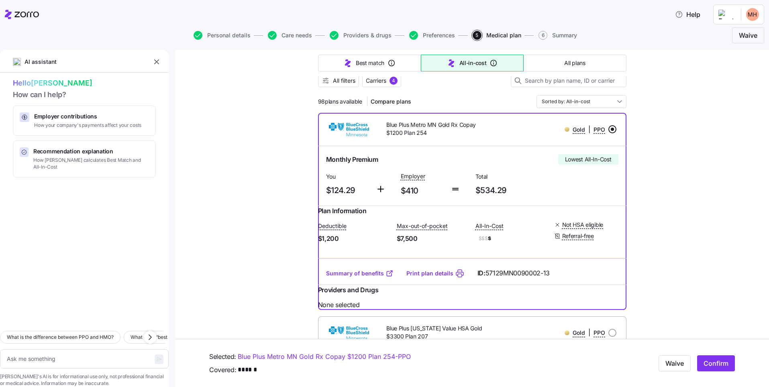
click at [371, 278] on link "Summary of benefits" at bounding box center [359, 273] width 67 height 8
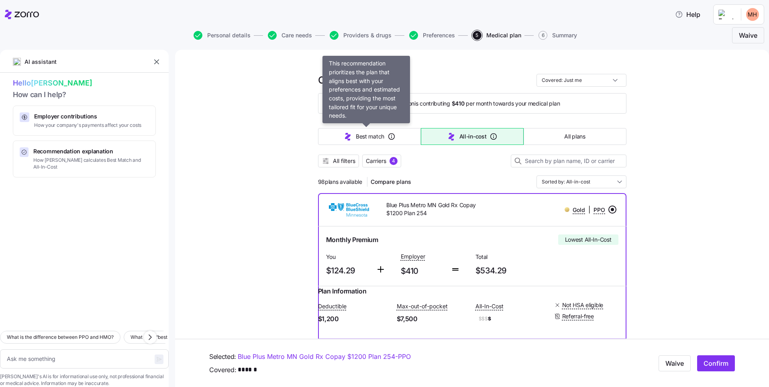
click at [371, 140] on span "Best match" at bounding box center [370, 137] width 29 height 8
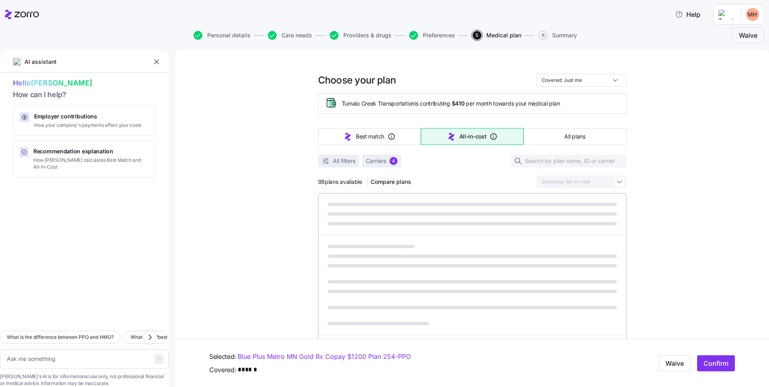
type textarea "x"
type input "Sorted by: Best match"
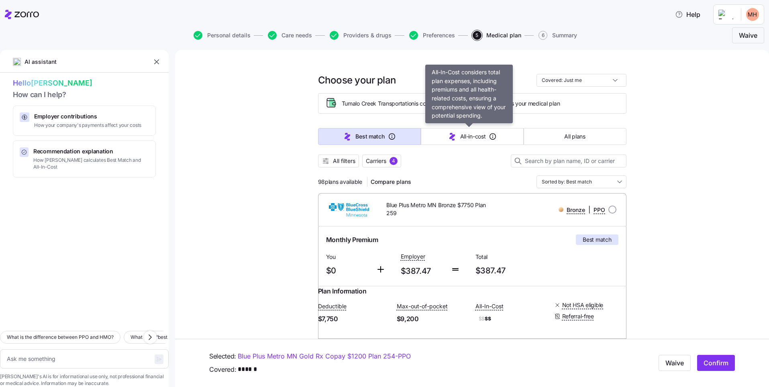
click at [469, 140] on span "All-in-cost" at bounding box center [473, 137] width 26 height 8
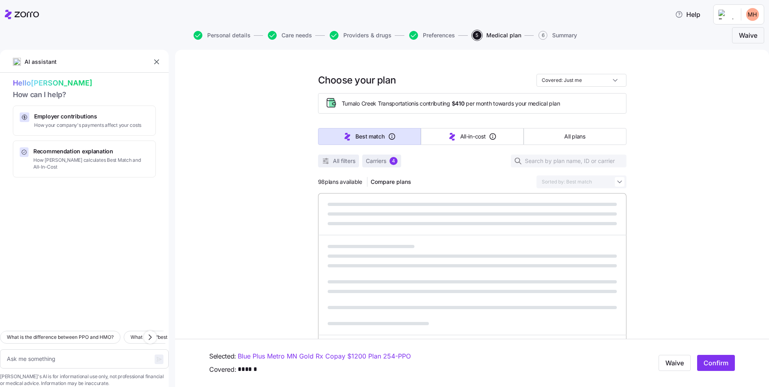
type textarea "x"
type input "Sorted by: All-in-cost"
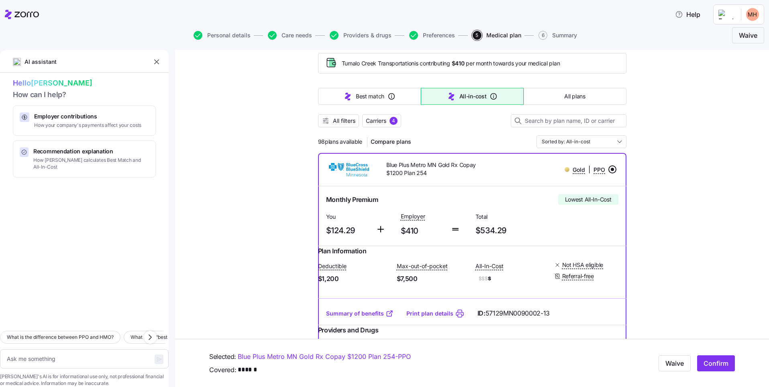
scroll to position [161, 0]
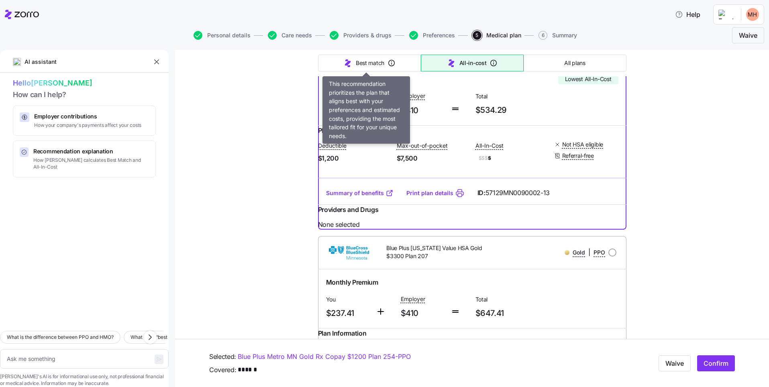
click at [369, 67] on span "Best match" at bounding box center [370, 63] width 29 height 8
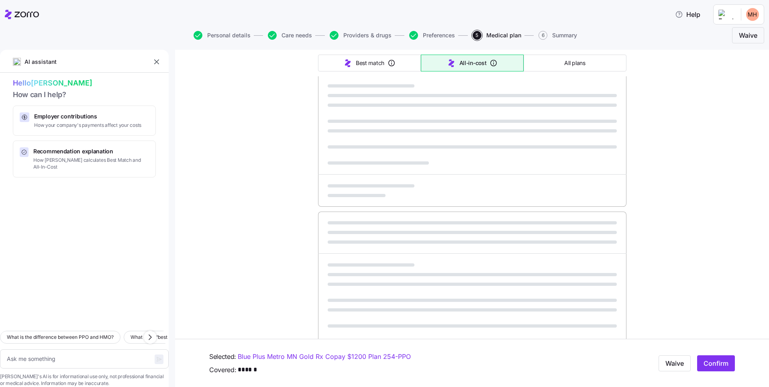
type textarea "x"
type input "Sorted by: Best match"
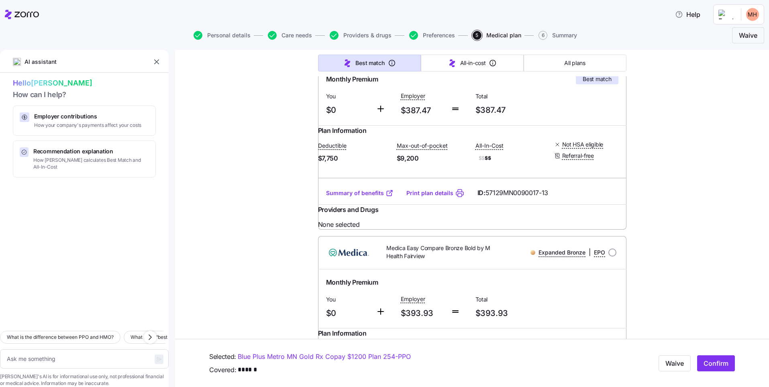
scroll to position [0, 0]
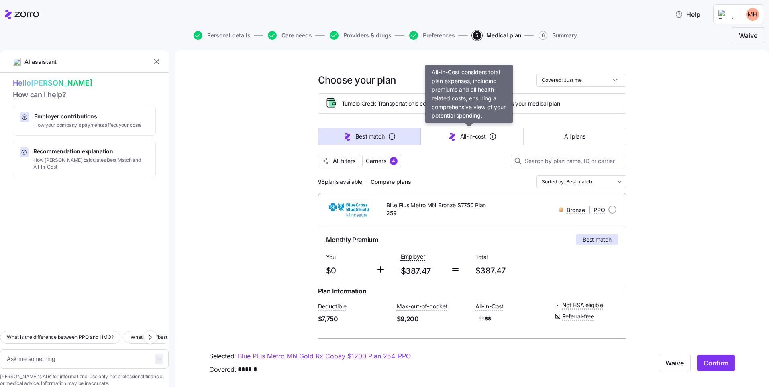
click at [463, 141] on span "All-in-cost" at bounding box center [473, 137] width 26 height 8
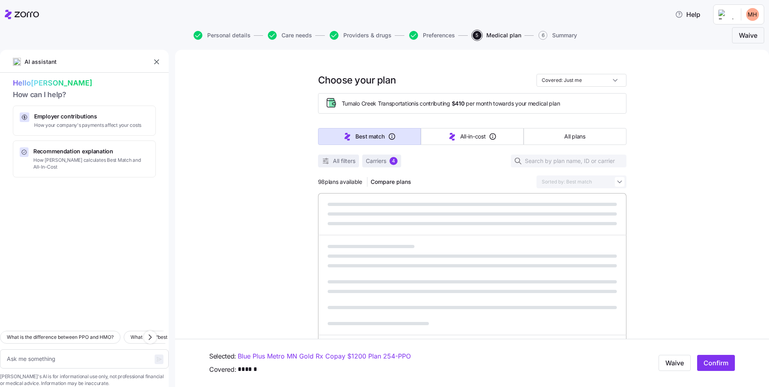
type textarea "x"
type input "Sorted by: All-in-cost"
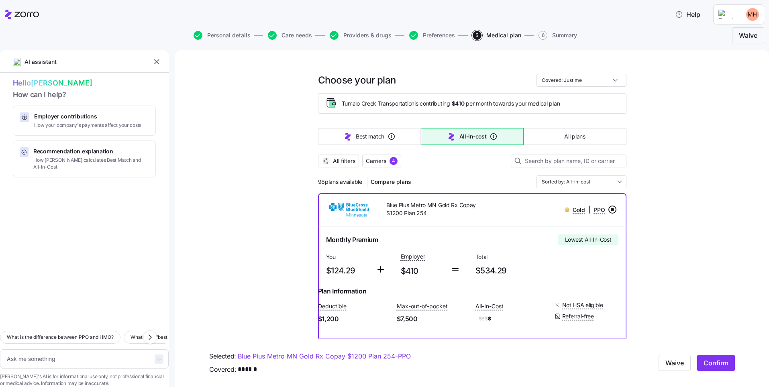
scroll to position [40, 0]
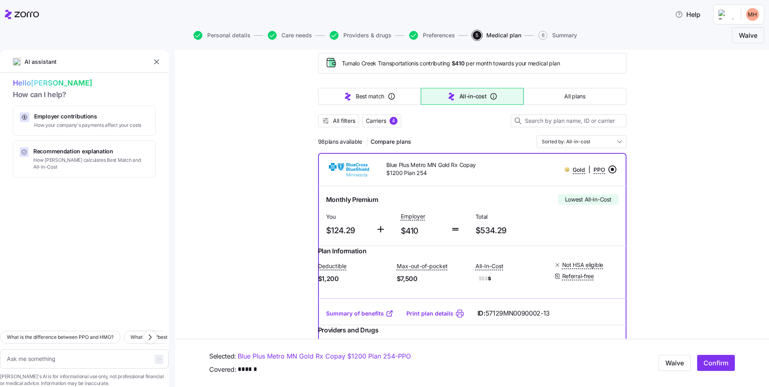
click at [711, 363] on span "Confirm" at bounding box center [716, 364] width 25 height 10
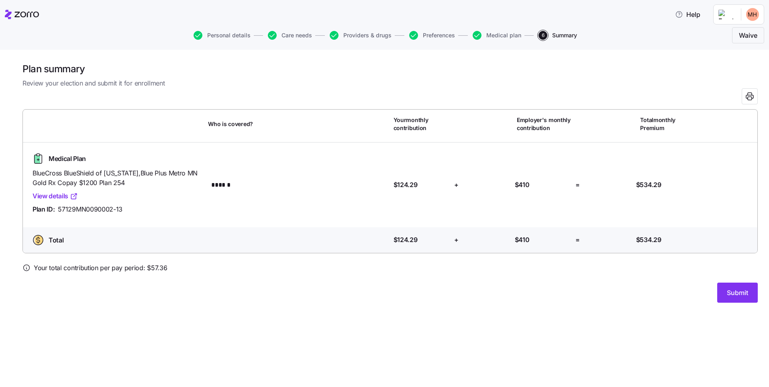
click at [63, 199] on link "View details" at bounding box center [55, 196] width 45 height 10
click at [508, 37] on span "Medical plan" at bounding box center [503, 36] width 35 height 6
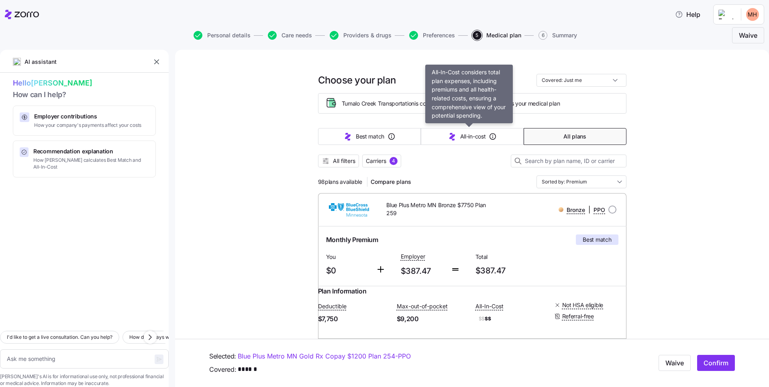
click at [476, 138] on span "All-in-cost" at bounding box center [473, 137] width 26 height 8
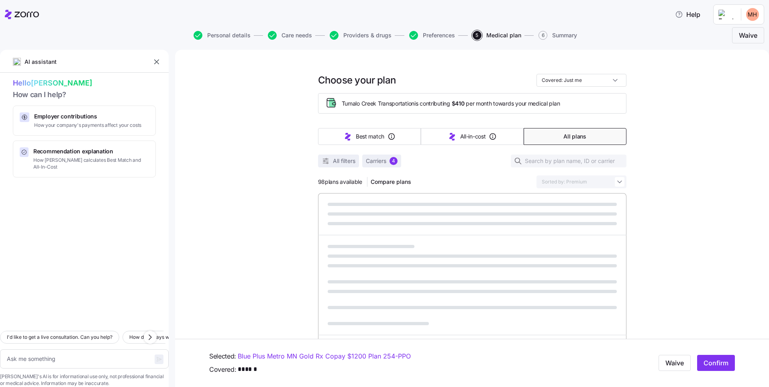
type textarea "x"
type input "Sorted by: All-in-cost"
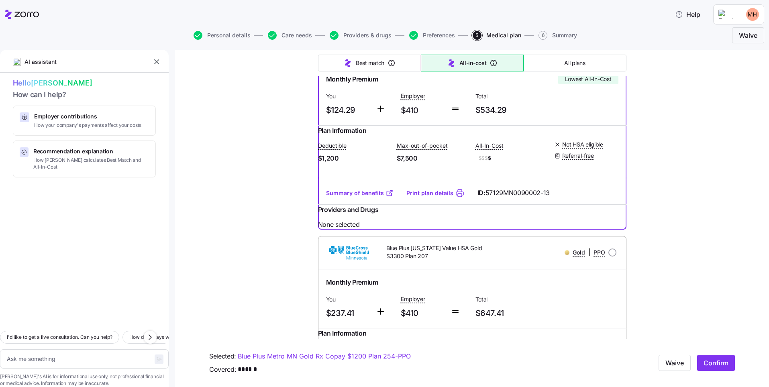
scroll to position [281, 0]
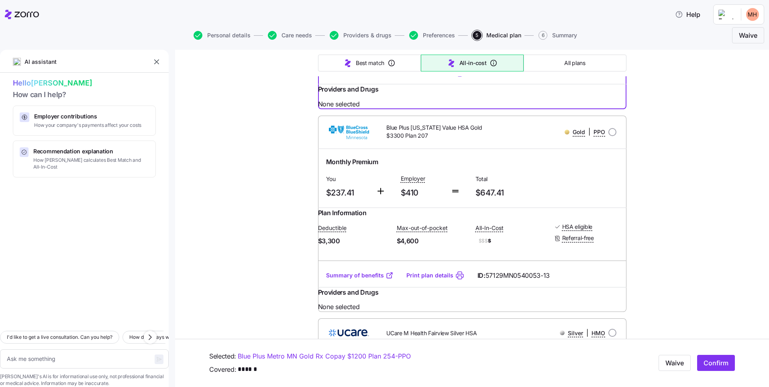
click at [369, 280] on link "Summary of benefits" at bounding box center [359, 275] width 67 height 8
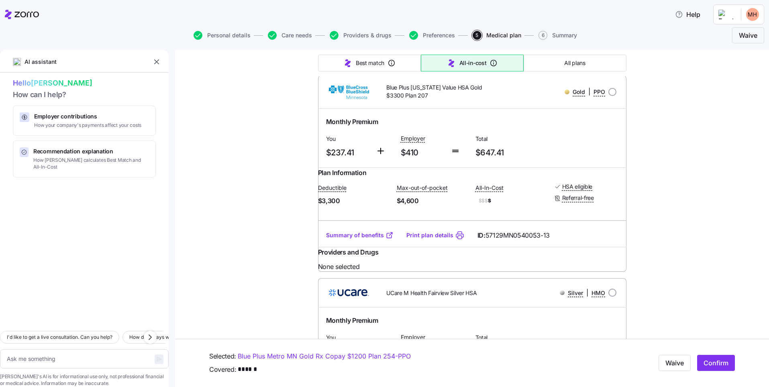
scroll to position [361, 0]
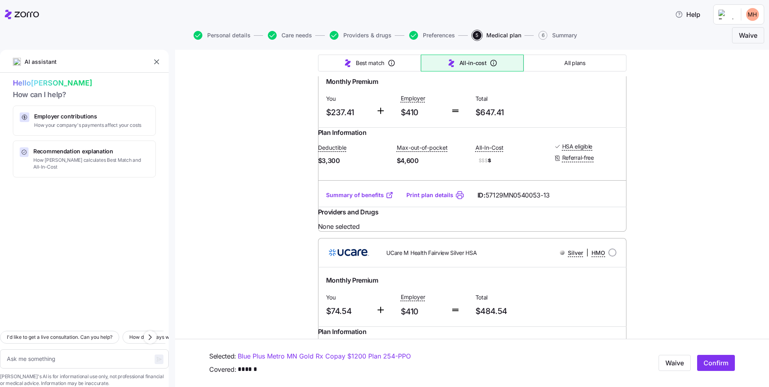
click at [345, 199] on link "Summary of benefits" at bounding box center [359, 195] width 67 height 8
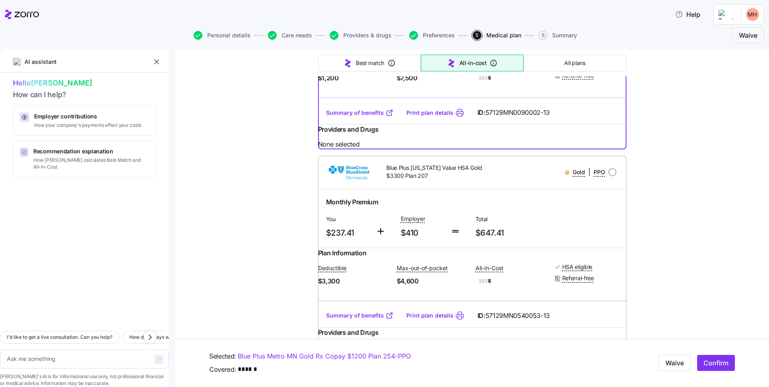
scroll to position [80, 0]
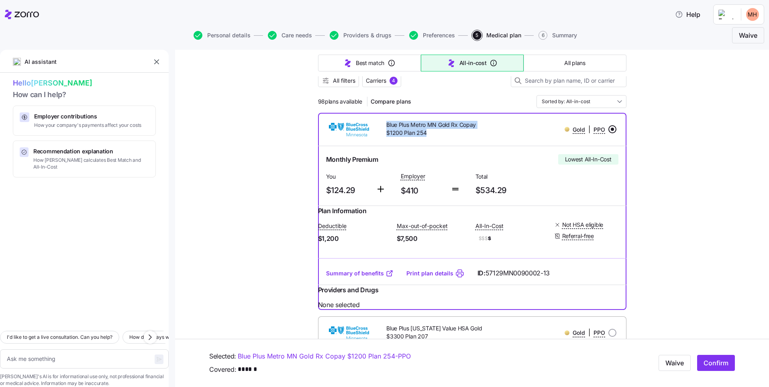
drag, startPoint x: 384, startPoint y: 121, endPoint x: 418, endPoint y: 132, distance: 35.7
click at [425, 132] on span "Blue Plus Metro MN Gold Rx Copay $1200 Plan 254" at bounding box center [439, 129] width 107 height 16
copy span "Blue Plus Metro MN Gold Rx Copay $1200 Plan 254"
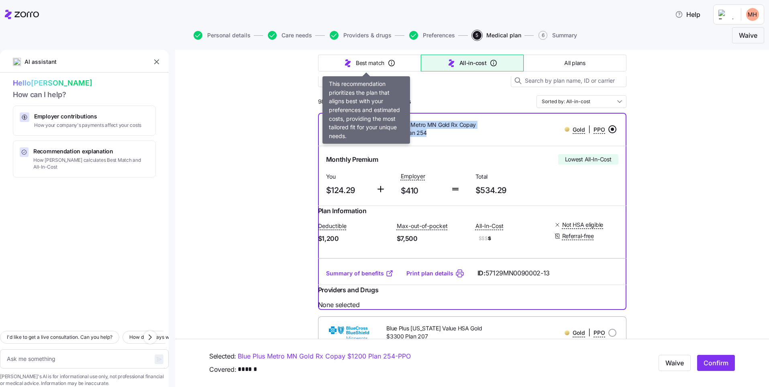
click at [360, 62] on span "Best match" at bounding box center [370, 63] width 29 height 8
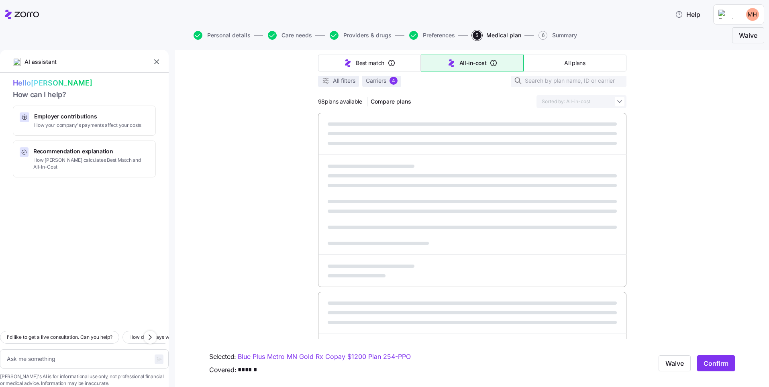
type textarea "x"
type input "Sorted by: Best match"
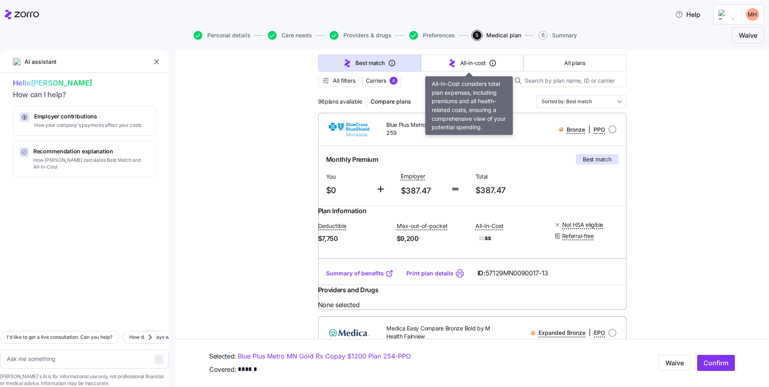
click at [462, 65] on span "All-in-cost" at bounding box center [473, 63] width 26 height 8
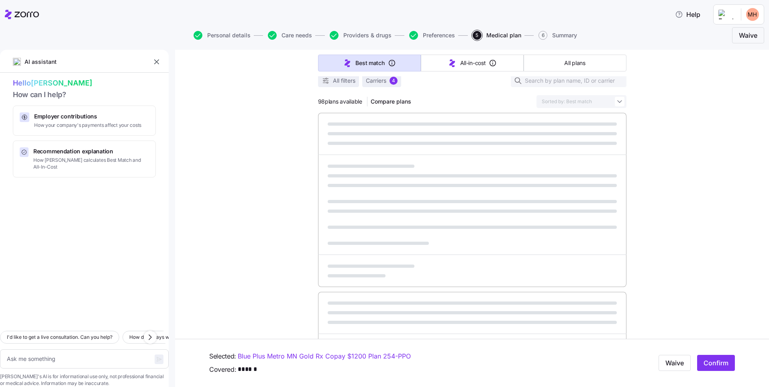
type textarea "x"
type input "Sorted by: All-in-cost"
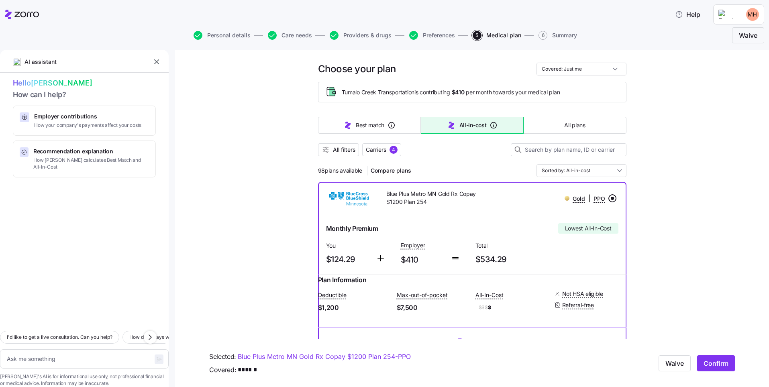
scroll to position [0, 0]
